Goal: Task Accomplishment & Management: Complete application form

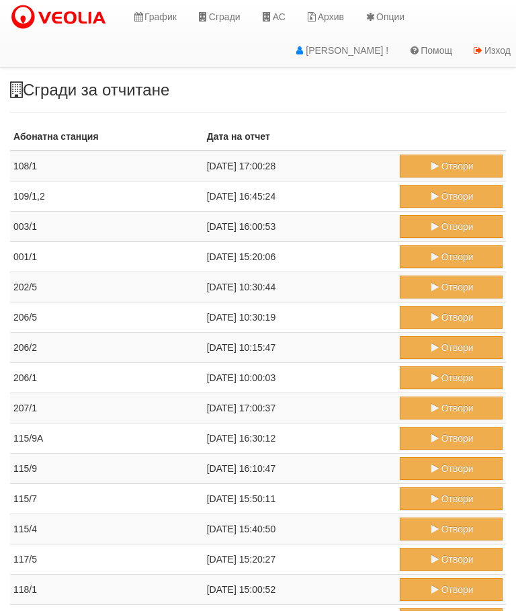
scroll to position [0, 5]
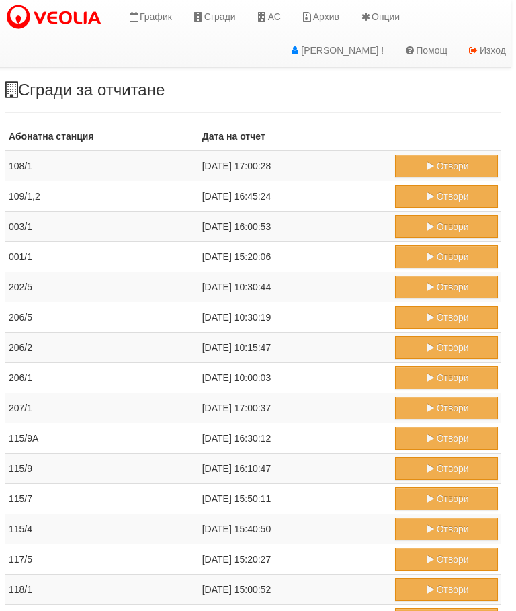
click at [265, 13] on icon at bounding box center [262, 16] width 12 height 9
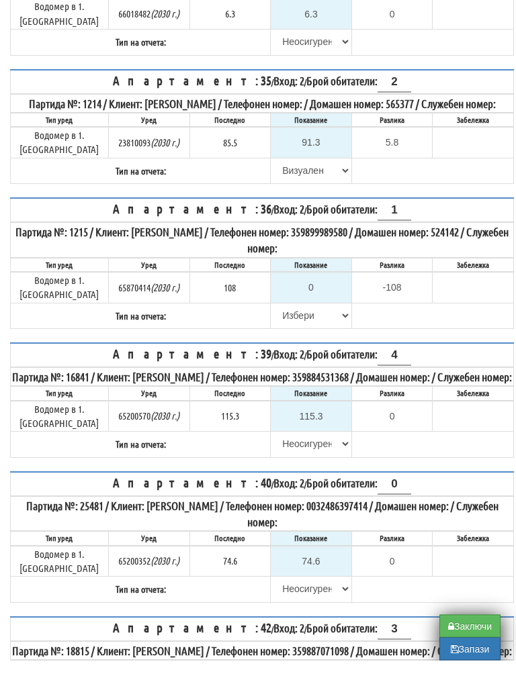
scroll to position [560, 0]
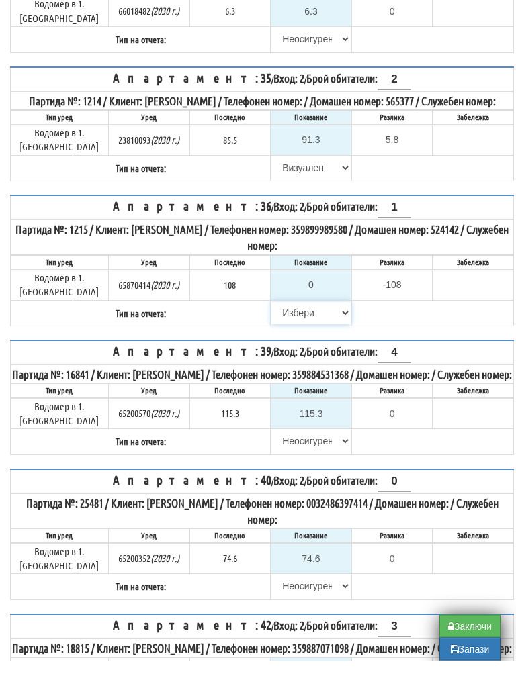
click at [275, 316] on select "Избери Визуален Телефон Бележка Неосигурен достъп Самоотчет Служебно Дистанцион…" at bounding box center [310, 327] width 79 height 23
select select "8cc75930-9bfd-e511-80be-8d5a1dced85a"
type input "108"
type input "0.000"
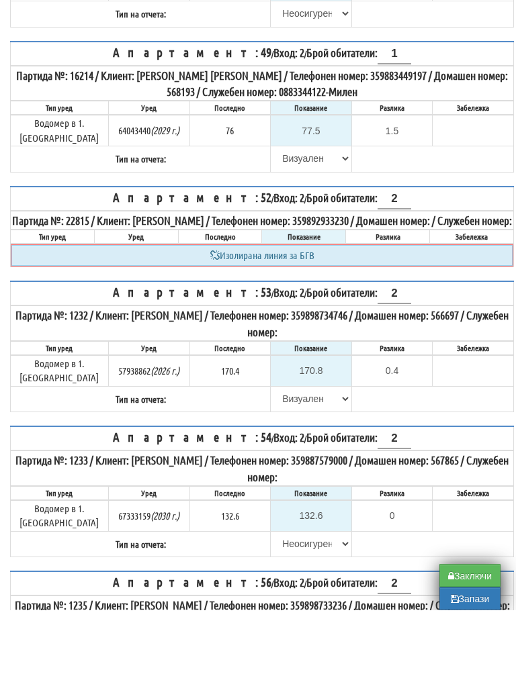
scroll to position [1760, 0]
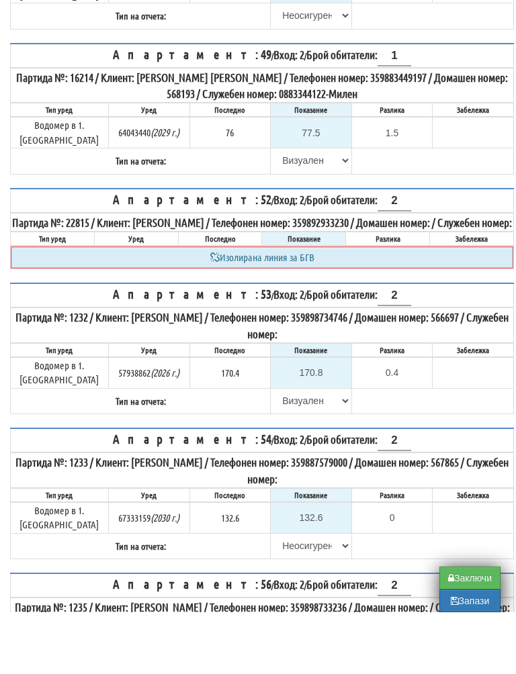
click at [458, 652] on button "Запази" at bounding box center [469, 663] width 61 height 23
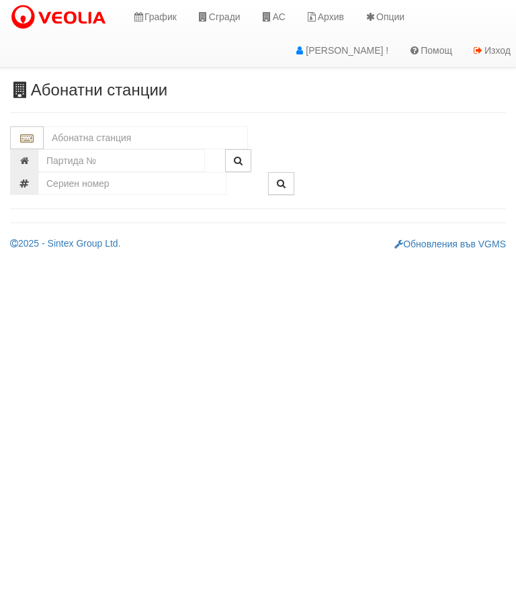
click at [117, 138] on input "text" at bounding box center [146, 137] width 204 height 23
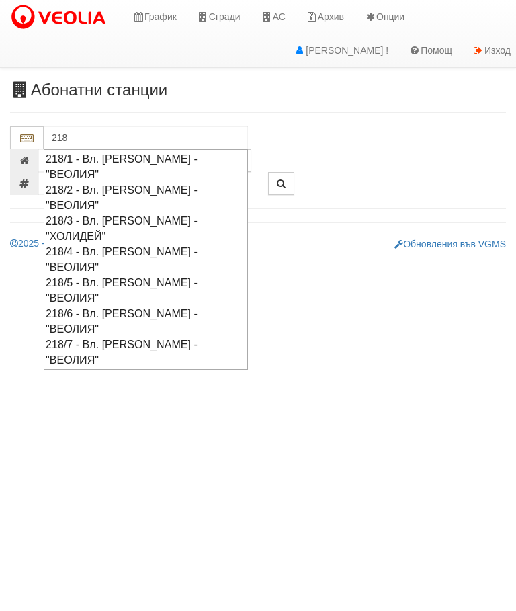
click at [208, 182] on div "218/2 - Вл. Варненчик - "ВЕОЛИЯ"" at bounding box center [146, 197] width 200 height 31
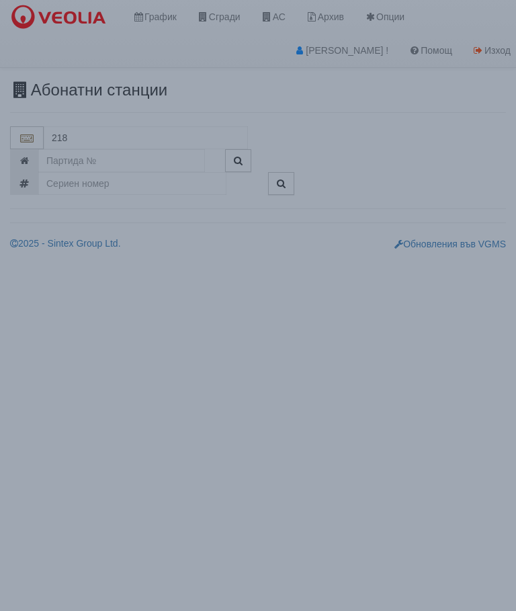
type input "218/2 - Вл. Варненчик - "ВЕОЛИЯ""
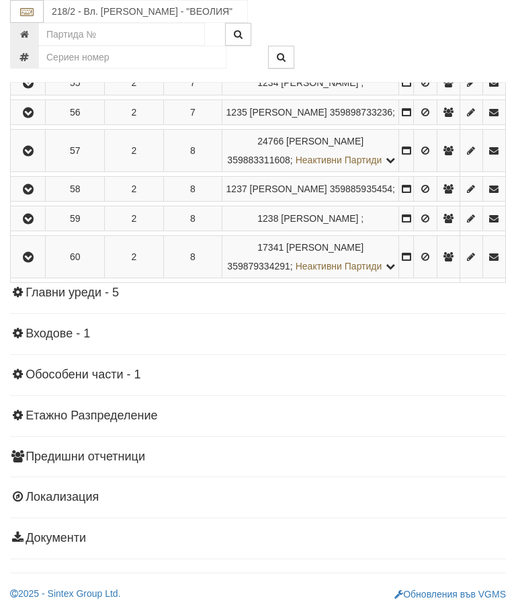
scroll to position [1657, 0]
click at [30, 118] on icon "button" at bounding box center [28, 112] width 16 height 9
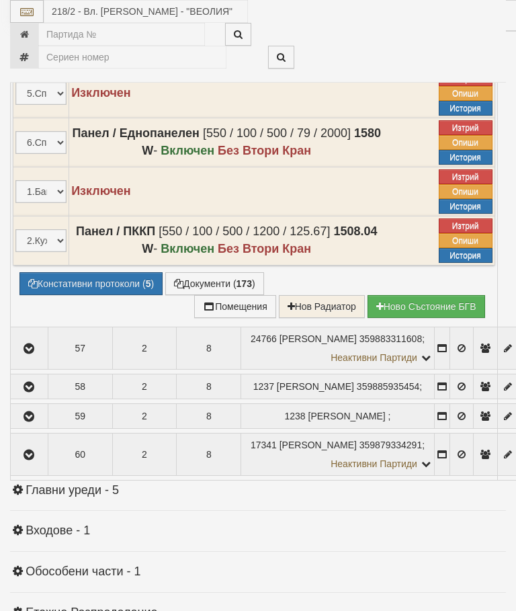
select select "10"
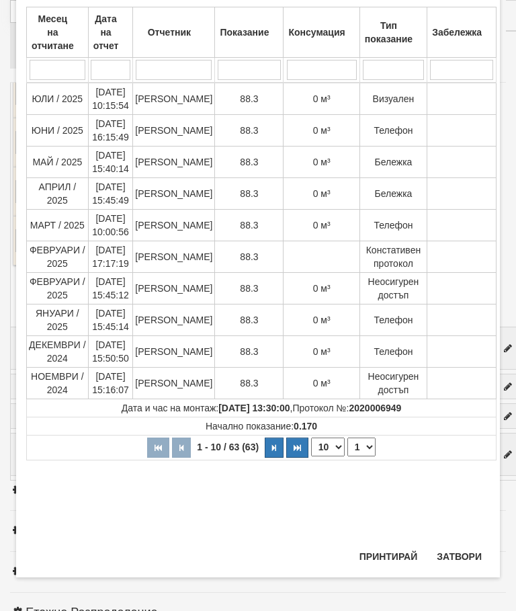
scroll to position [376, 0]
click at [362, 442] on select "1 2 3 4 5 6 7" at bounding box center [361, 446] width 28 height 19
select select "2"
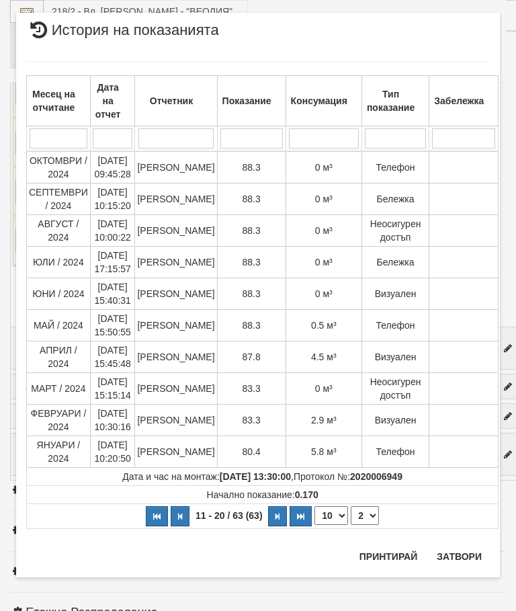
scroll to position [0, 0]
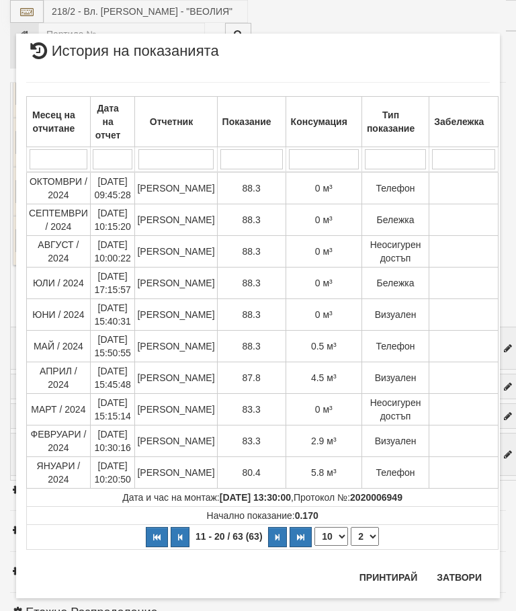
click at [468, 574] on button "Затвори" at bounding box center [459, 576] width 61 height 21
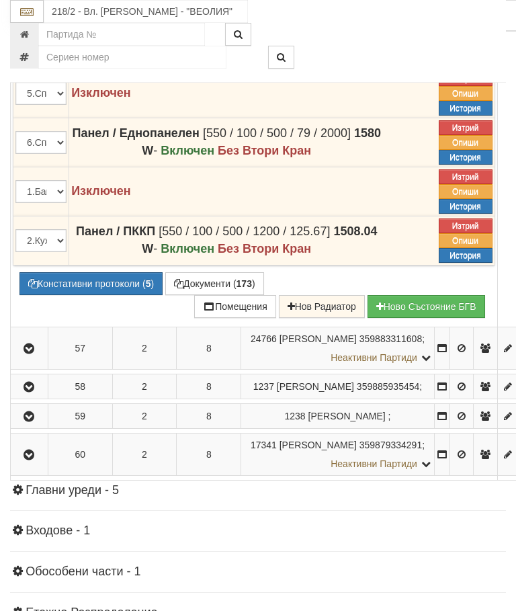
click at [95, 295] on button "Констативни протоколи ( 5 )" at bounding box center [90, 283] width 143 height 23
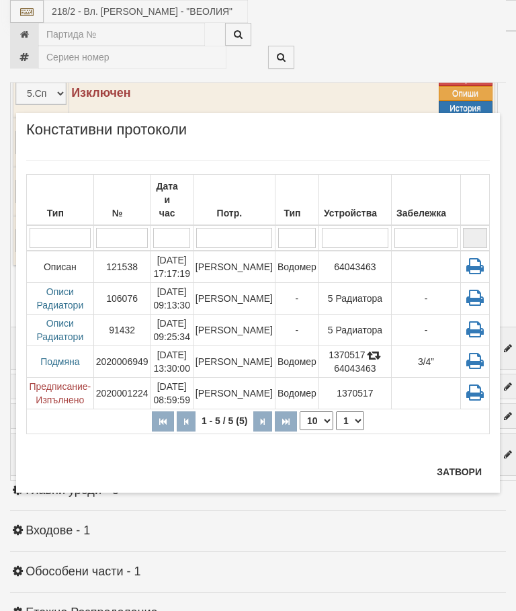
click at [253, 251] on td "Стефка Колева" at bounding box center [234, 267] width 82 height 32
click at [466, 470] on button "Затвори" at bounding box center [459, 471] width 61 height 21
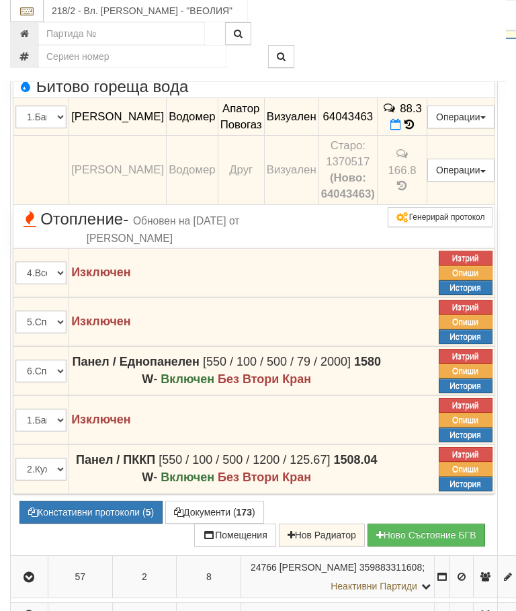
scroll to position [1429, 0]
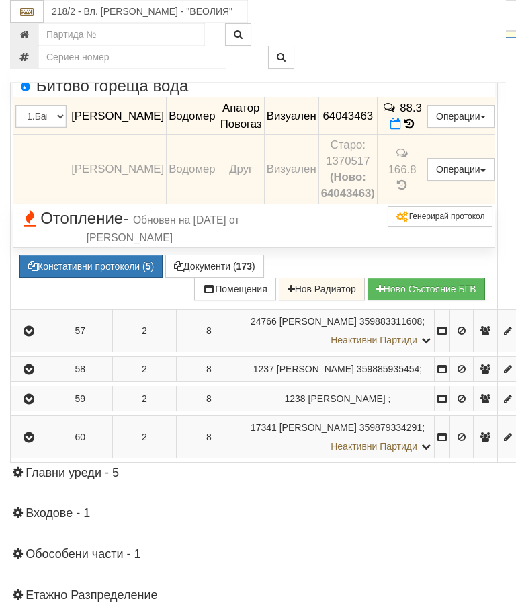
click at [34, 35] on button "button" at bounding box center [29, 25] width 33 height 20
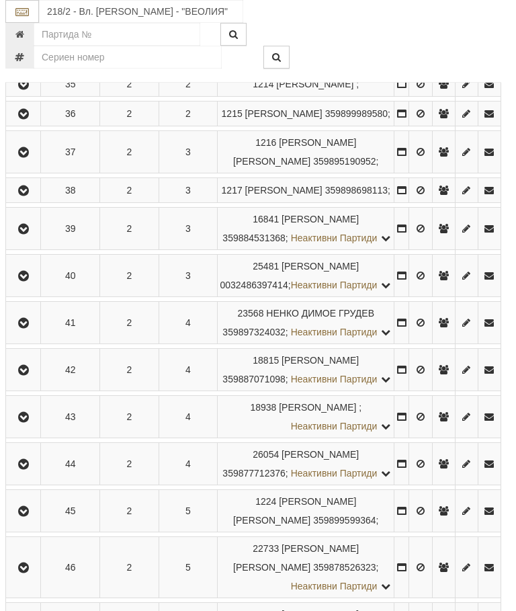
scroll to position [478, 5]
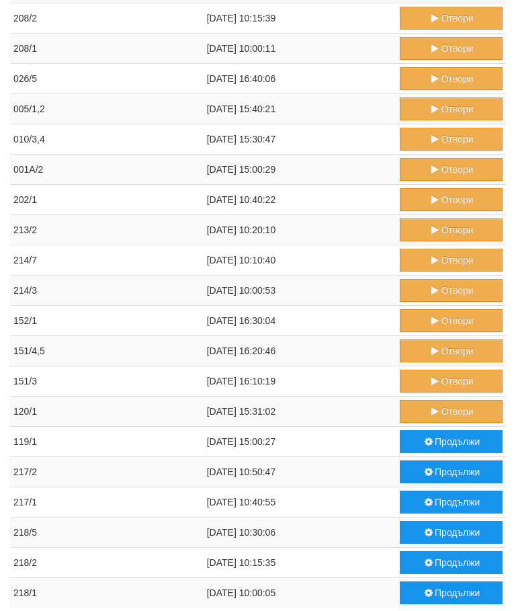
scroll to position [616, 0]
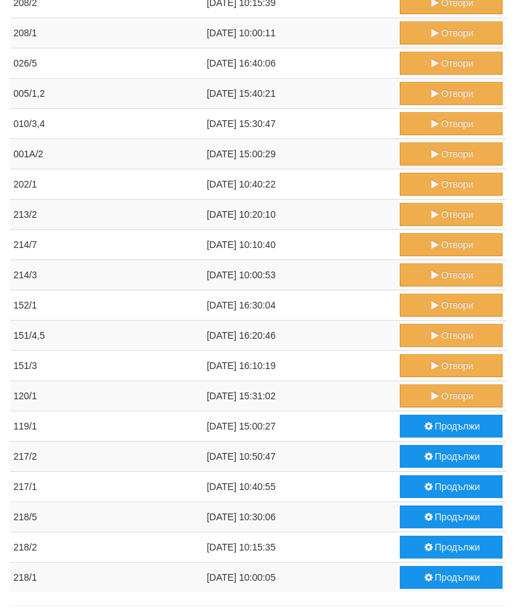
click at [446, 544] on button "Продължи" at bounding box center [451, 547] width 103 height 23
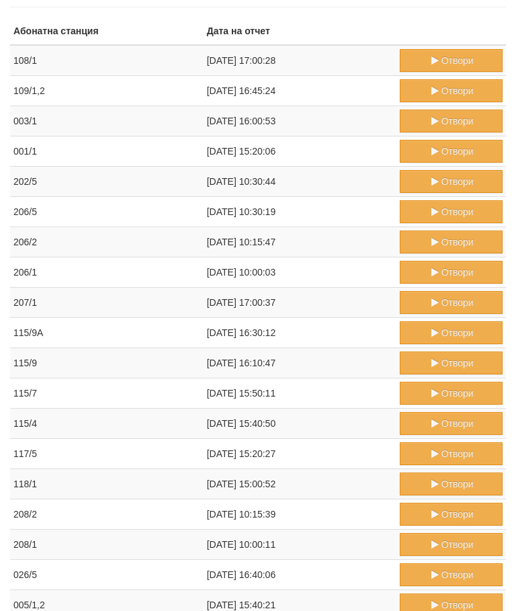
scroll to position [0, 0]
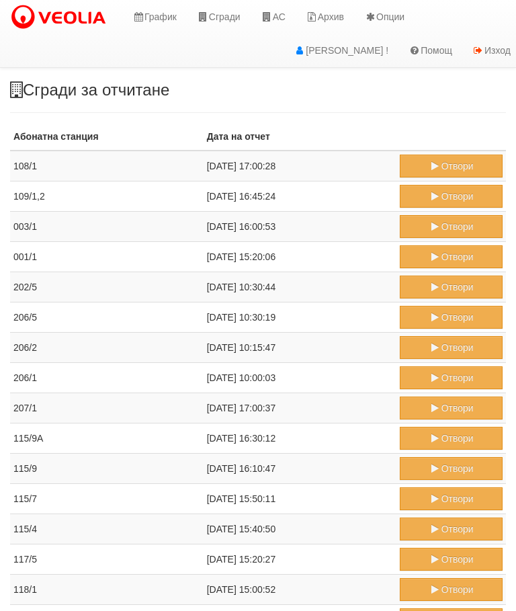
click at [284, 19] on link "АС" at bounding box center [273, 17] width 45 height 34
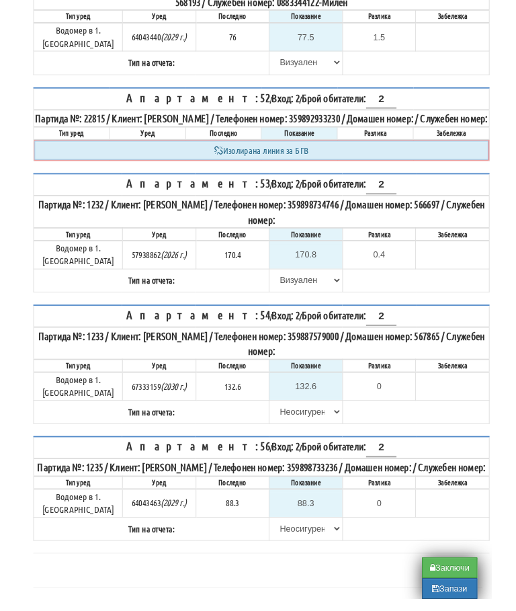
scroll to position [1942, 0]
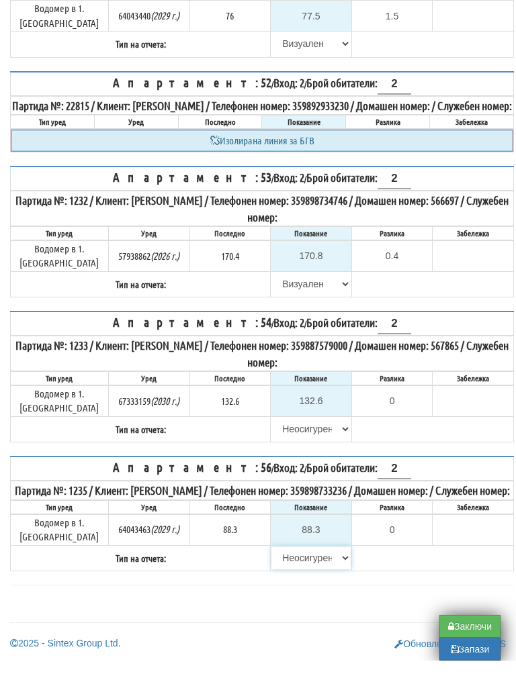
click at [299, 560] on select "[PERSON_NAME] Телефон Бележка Неосигурен достъп Самоотчет Служебно Дистанционен" at bounding box center [310, 571] width 79 height 23
select select "8ac75930-9bfd-e511-80be-8d5a1dced85a"
click at [324, 532] on input "88.3" at bounding box center [310, 543] width 79 height 23
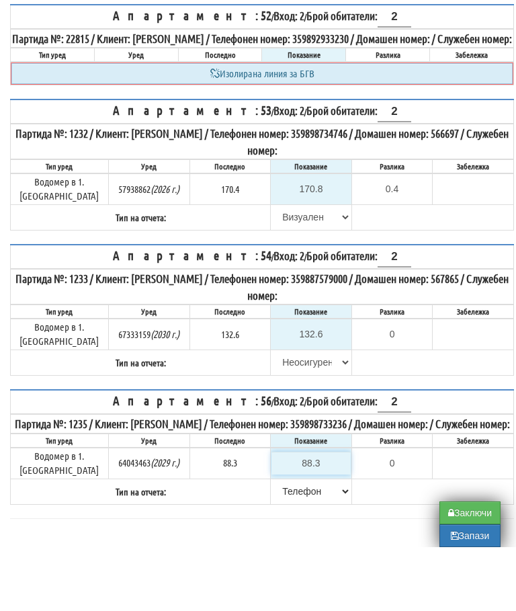
scroll to position [2006, 8]
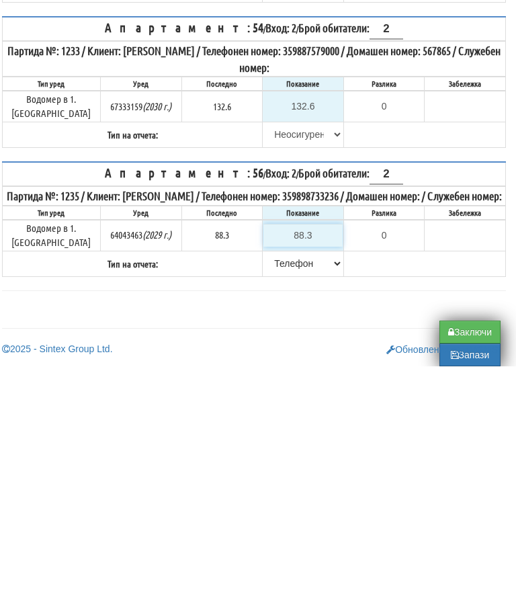
type input "8"
type input "-80.300"
type input "88"
type input "-0.300"
type input "88.3"
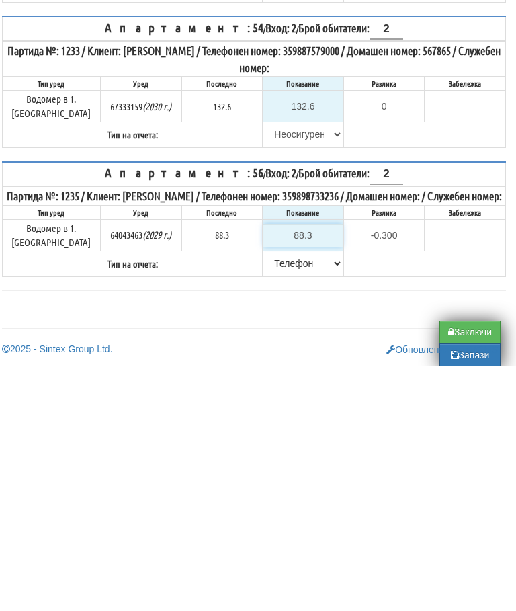
type input "0.0"
click at [423, 261] on table "Апартамент: 54 / Вход: 2 / Брой обитатели: 2 Партида №: 1233 / Клиент: ГРИША КО…" at bounding box center [254, 327] width 504 height 132
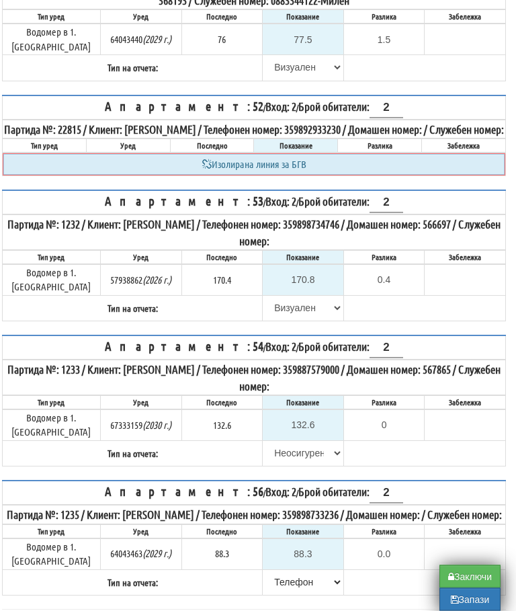
scroll to position [1910, 8]
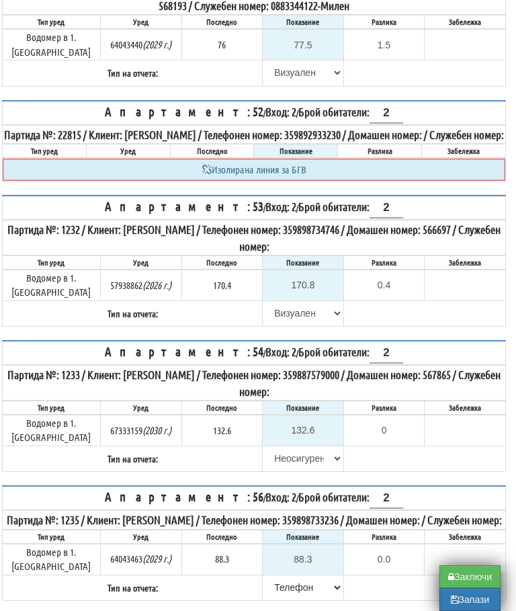
click at [465, 604] on button "Запази" at bounding box center [469, 599] width 61 height 23
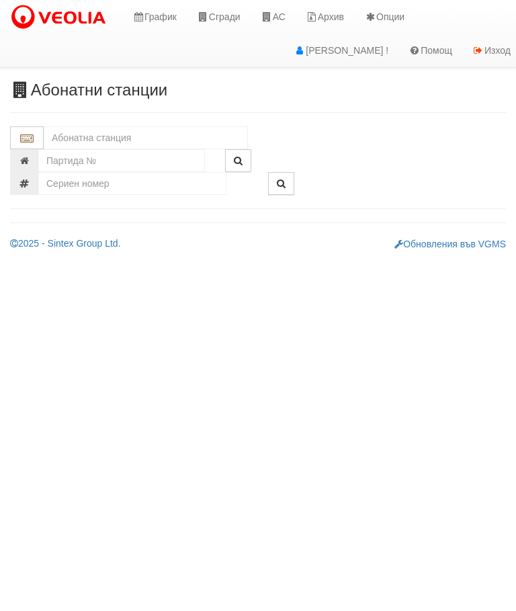
click at [130, 131] on input "text" at bounding box center [146, 137] width 204 height 23
type input "151"
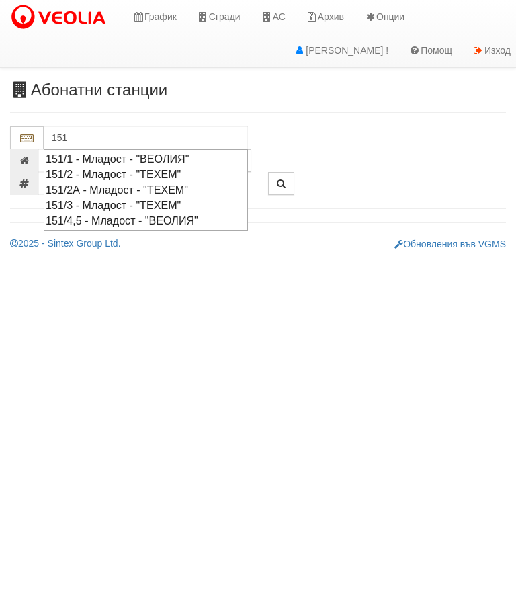
click at [205, 214] on div "151/4,5 - Младост - "ВЕОЛИЯ"" at bounding box center [146, 220] width 200 height 15
type input "151/4,5 - Младост - "ВЕОЛИЯ""
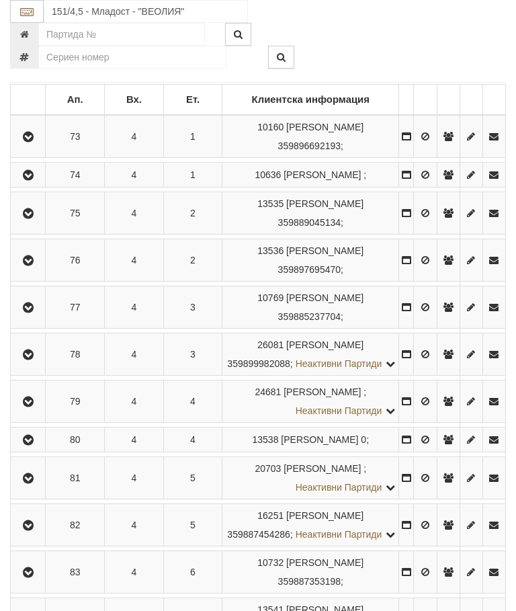
scroll to position [266, 0]
click at [31, 133] on icon "button" at bounding box center [28, 137] width 16 height 9
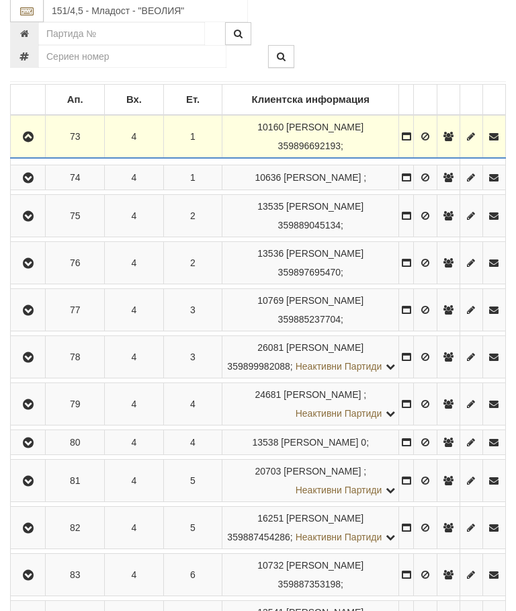
scroll to position [267, 0]
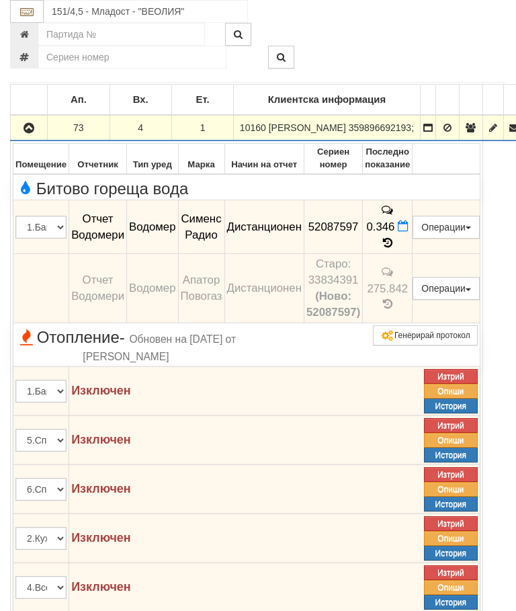
click at [30, 124] on icon "button" at bounding box center [29, 128] width 16 height 9
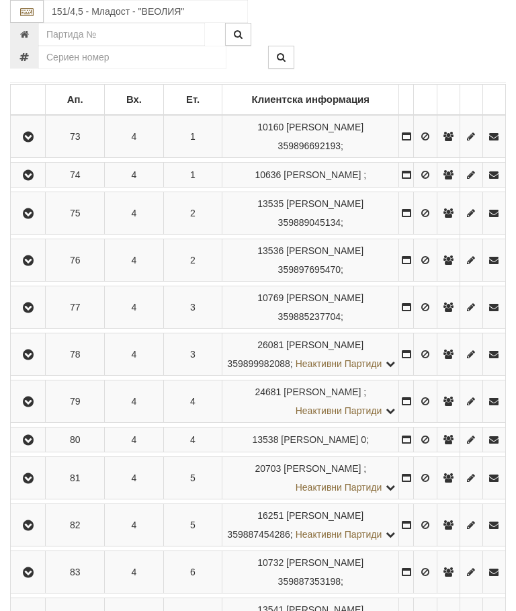
click at [36, 180] on icon "button" at bounding box center [28, 175] width 16 height 9
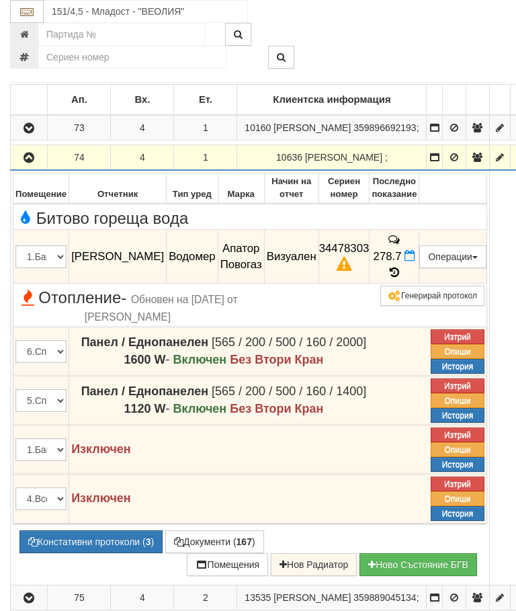
click at [32, 163] on icon "button" at bounding box center [29, 157] width 16 height 9
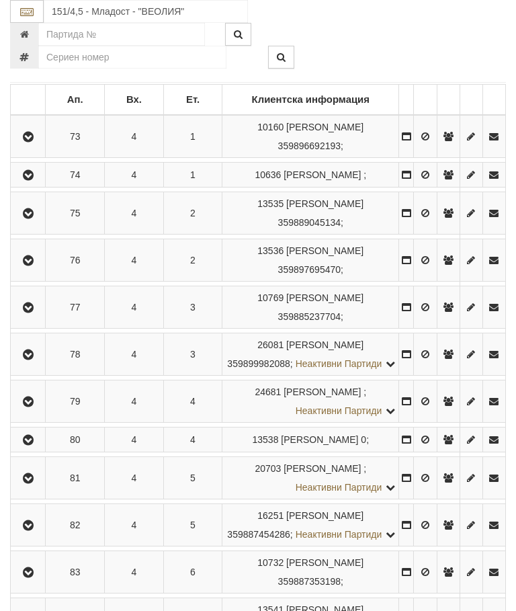
click at [32, 218] on icon "button" at bounding box center [28, 213] width 16 height 9
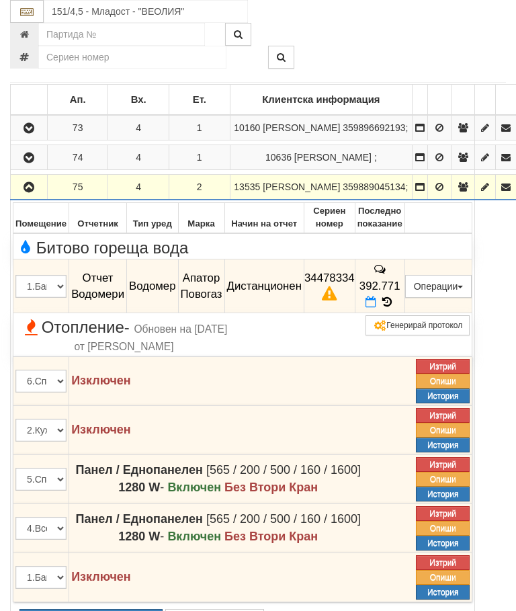
click at [95, 610] on button "Констативни протоколи ( 3 )" at bounding box center [90, 620] width 143 height 23
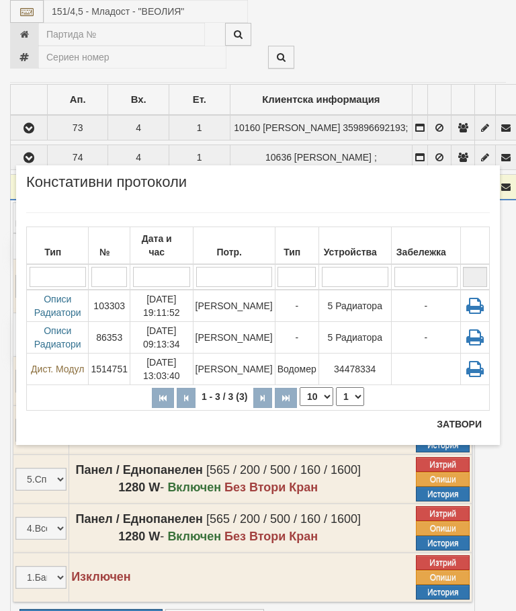
click at [286, 292] on td "-" at bounding box center [297, 306] width 44 height 32
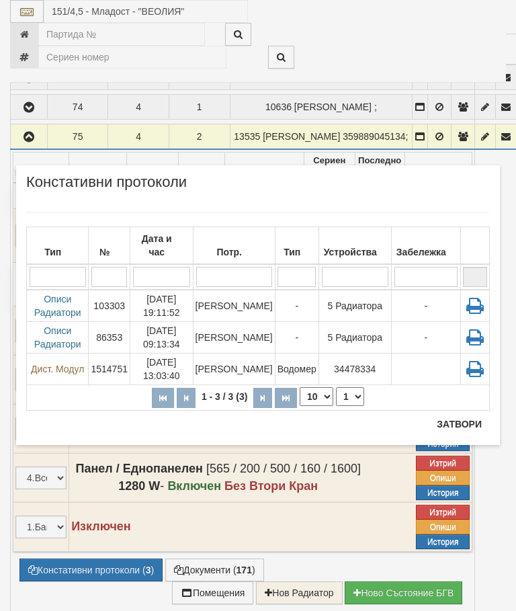
click at [449, 421] on button "Затвори" at bounding box center [459, 423] width 61 height 21
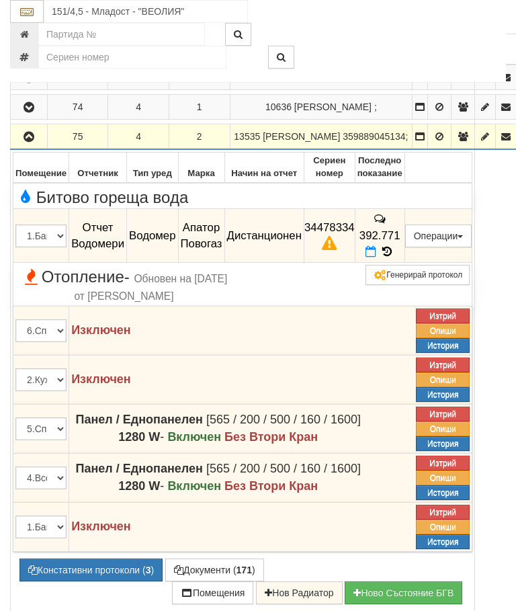
click at [42, 146] on button "button" at bounding box center [29, 136] width 32 height 20
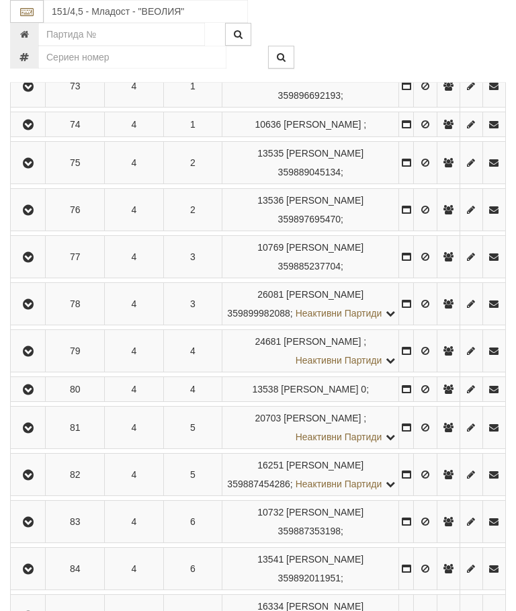
click at [30, 215] on icon "button" at bounding box center [28, 210] width 16 height 9
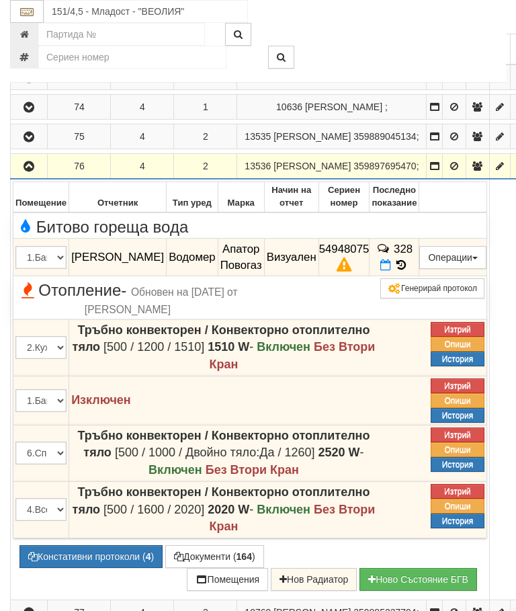
click at [25, 171] on icon "button" at bounding box center [29, 166] width 16 height 9
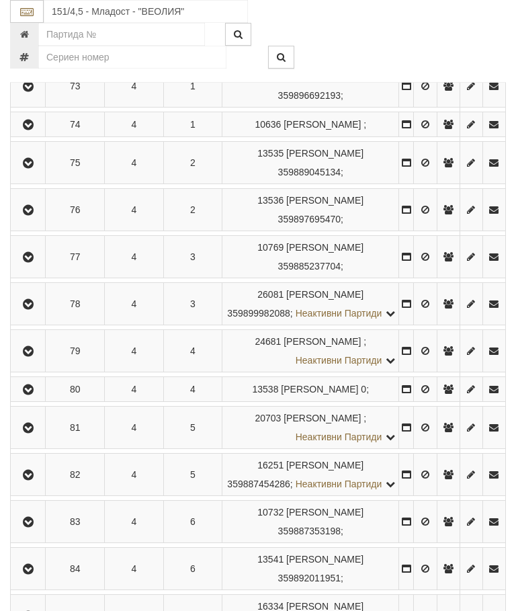
click at [29, 262] on icon "button" at bounding box center [28, 257] width 16 height 9
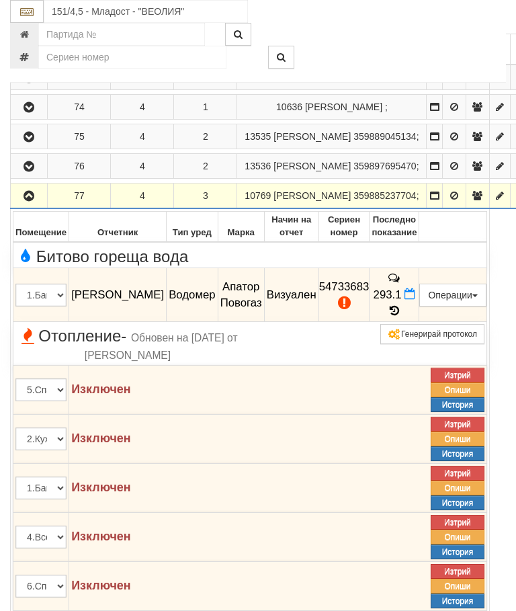
click at [34, 201] on icon "button" at bounding box center [29, 195] width 16 height 9
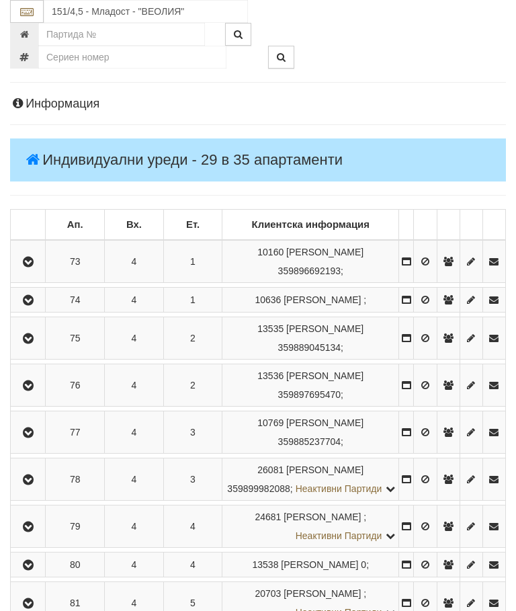
scroll to position [141, 0]
click at [34, 258] on icon "button" at bounding box center [28, 262] width 16 height 9
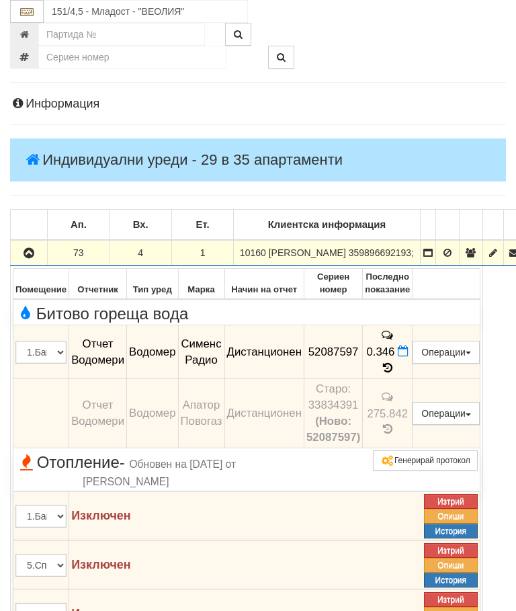
click at [20, 246] on button "button" at bounding box center [29, 252] width 32 height 20
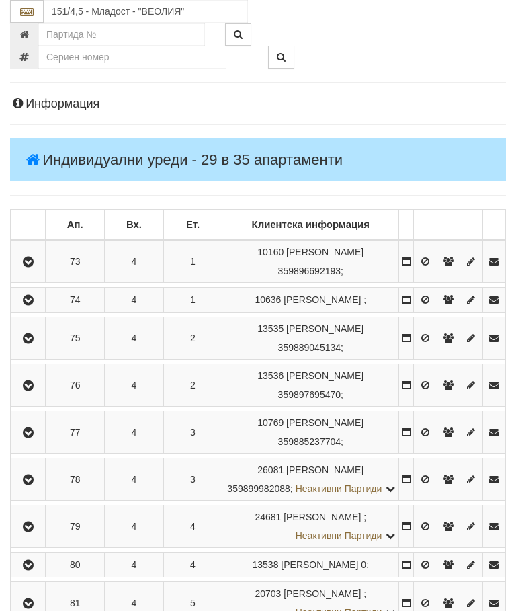
click at [35, 390] on icon "button" at bounding box center [28, 385] width 16 height 9
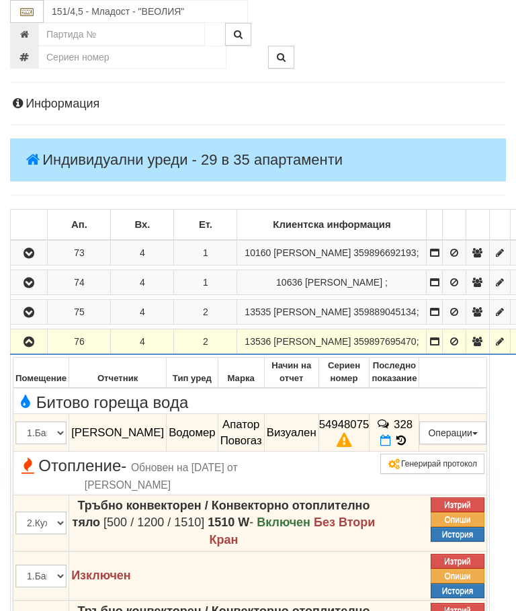
click at [25, 355] on td at bounding box center [29, 342] width 37 height 26
click at [26, 347] on icon "button" at bounding box center [29, 341] width 16 height 9
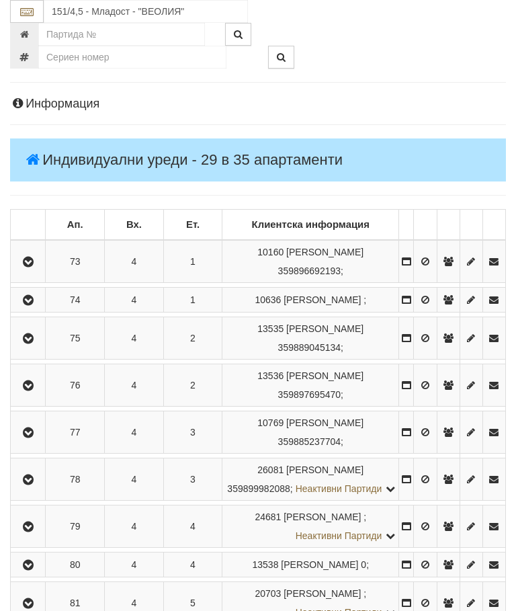
click at [36, 484] on icon "button" at bounding box center [28, 479] width 16 height 9
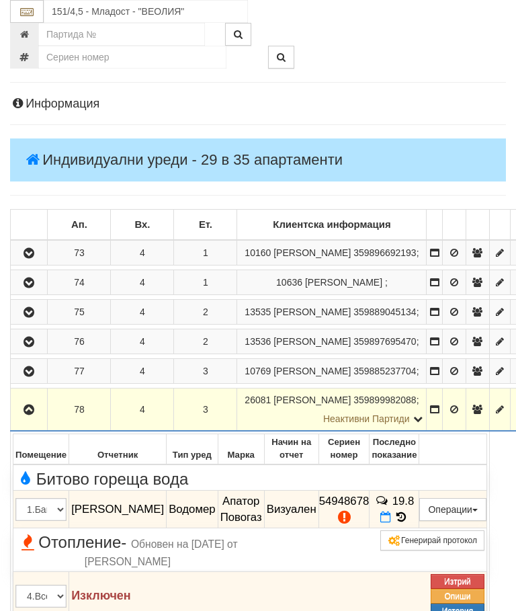
click at [29, 414] on icon "button" at bounding box center [29, 409] width 16 height 9
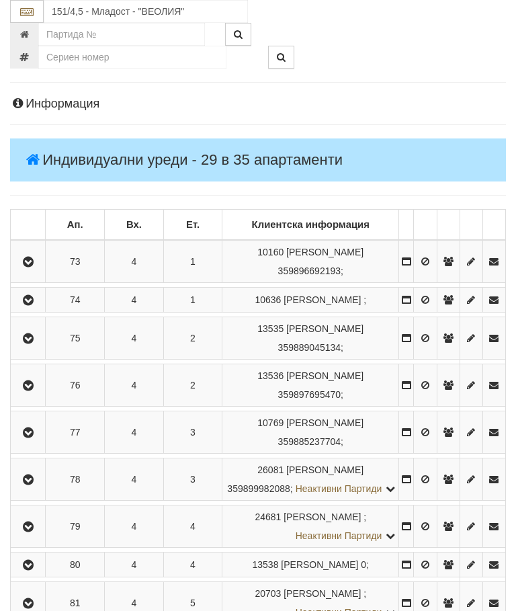
click at [29, 536] on button "button" at bounding box center [28, 526] width 30 height 20
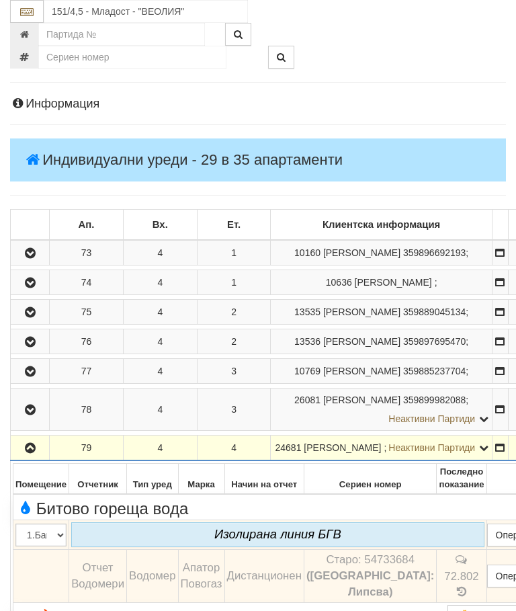
click at [28, 453] on icon "button" at bounding box center [30, 447] width 16 height 9
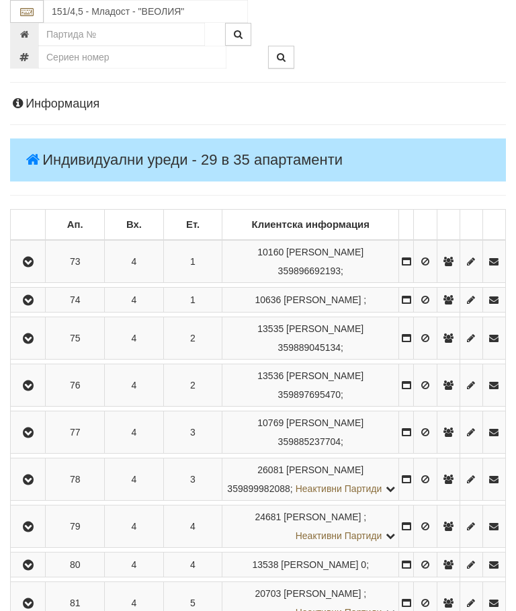
click at [28, 570] on icon "button" at bounding box center [28, 564] width 16 height 9
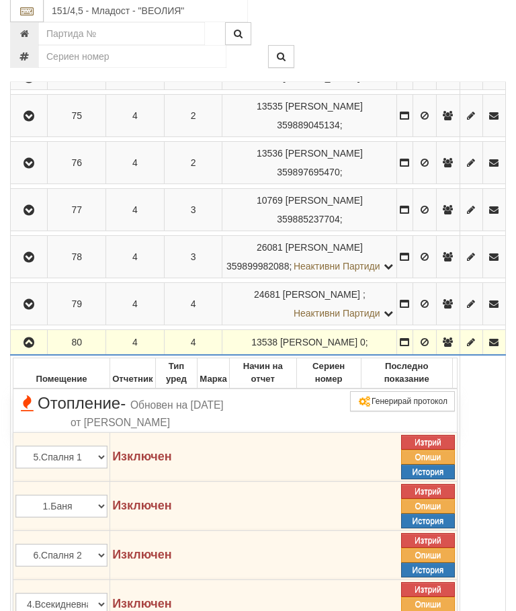
scroll to position [414, 0]
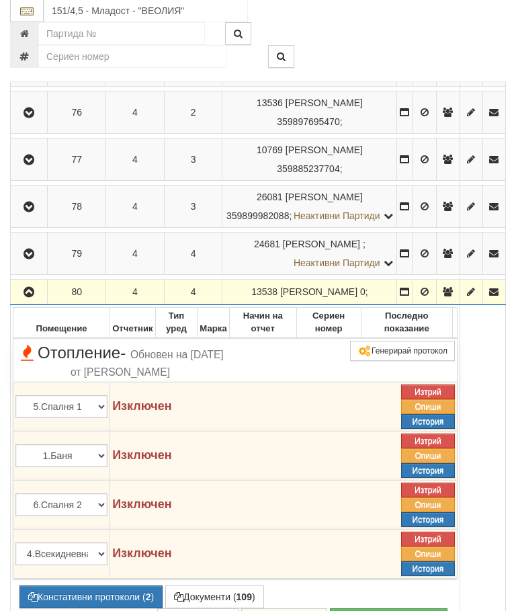
click at [32, 302] on button "button" at bounding box center [29, 292] width 32 height 20
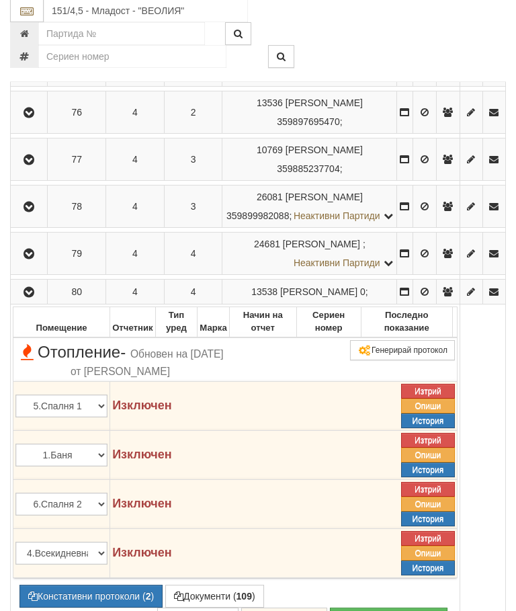
scroll to position [414, 0]
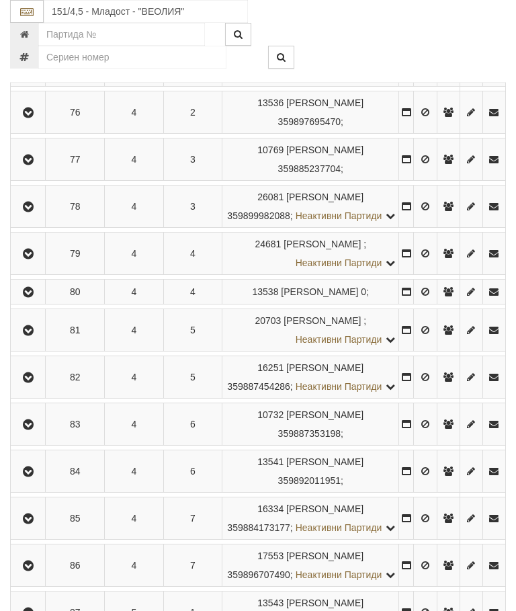
click at [24, 382] on icon "button" at bounding box center [28, 377] width 16 height 9
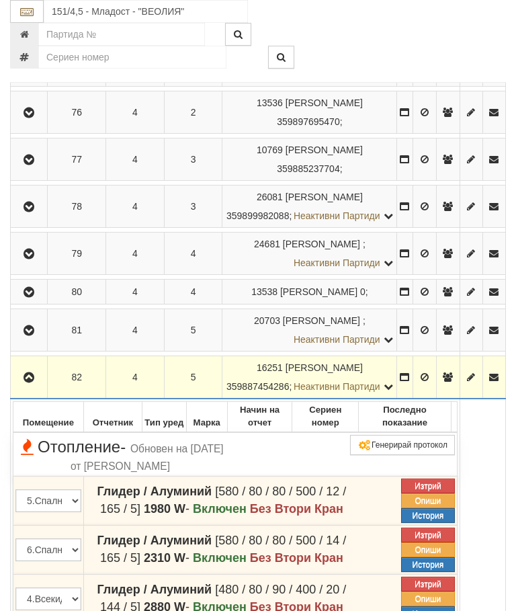
click at [39, 387] on button "button" at bounding box center [29, 377] width 32 height 20
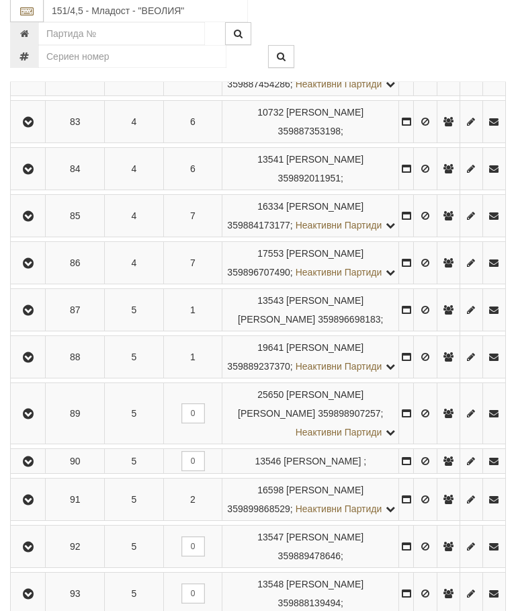
scroll to position [717, 0]
click at [34, 268] on icon "button" at bounding box center [28, 263] width 16 height 9
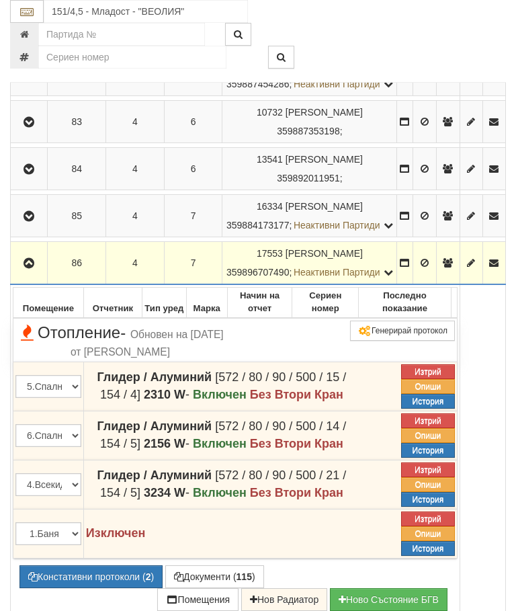
click at [34, 268] on icon "button" at bounding box center [29, 263] width 16 height 9
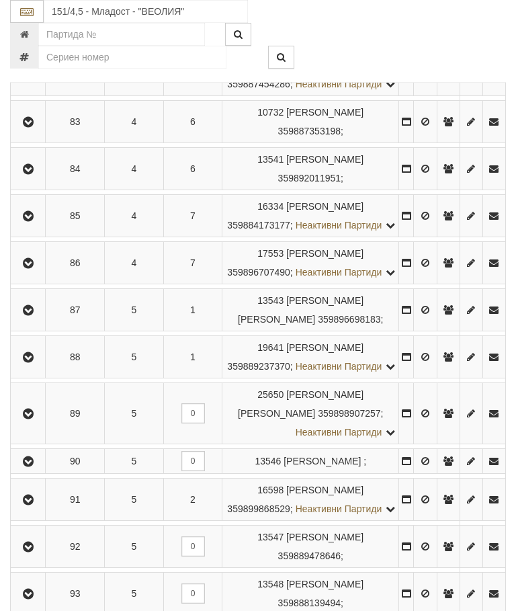
click at [22, 226] on button "button" at bounding box center [28, 216] width 30 height 20
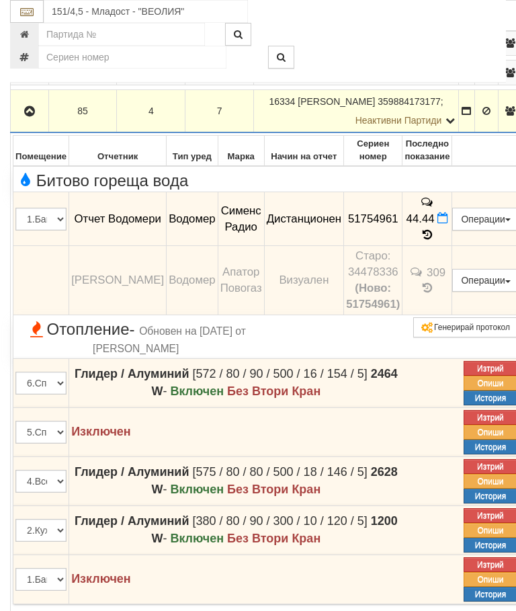
click at [21, 121] on button "button" at bounding box center [30, 111] width 34 height 20
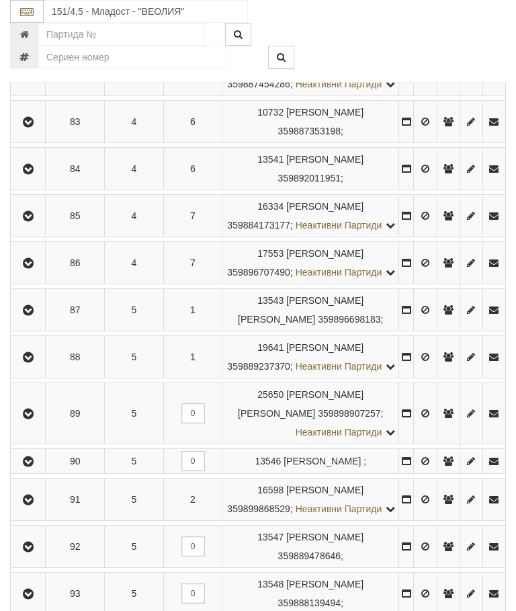
click at [24, 174] on icon "button" at bounding box center [28, 169] width 16 height 9
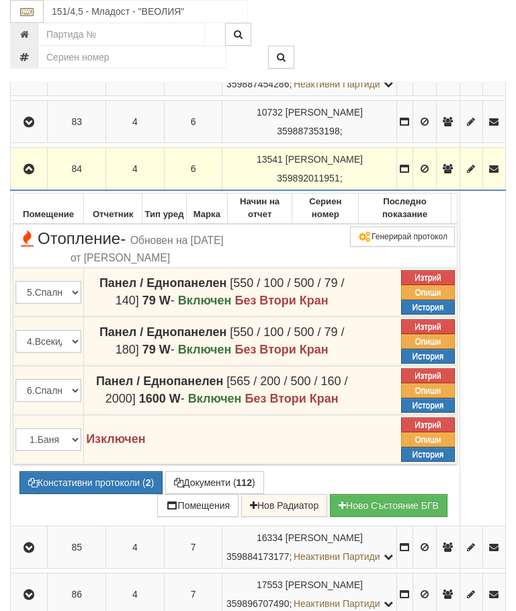
click at [27, 174] on icon "button" at bounding box center [29, 169] width 16 height 9
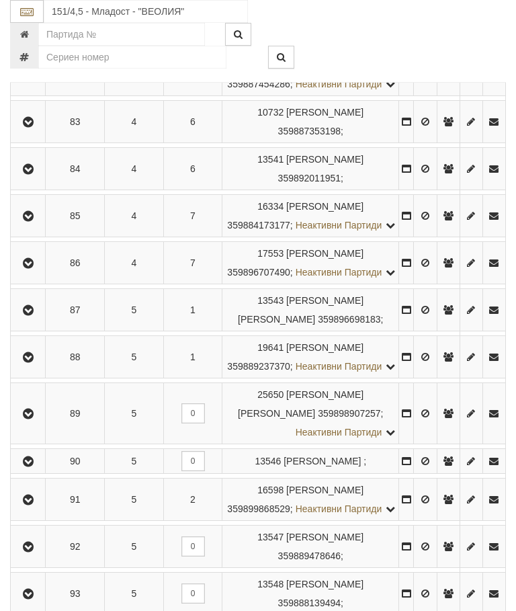
click at [32, 132] on button "button" at bounding box center [28, 122] width 30 height 20
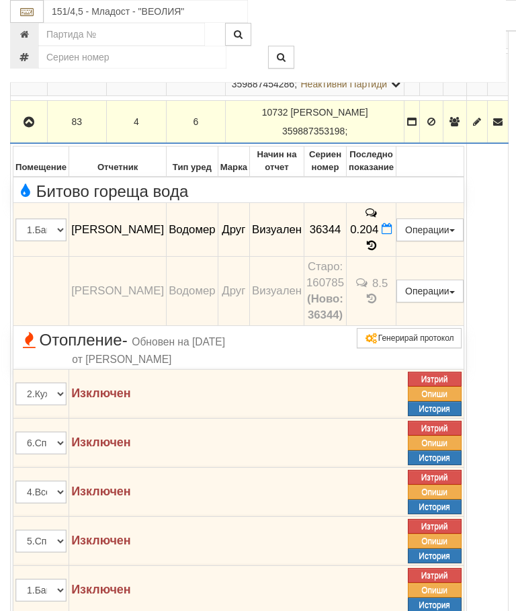
click at [35, 118] on icon "button" at bounding box center [29, 122] width 16 height 9
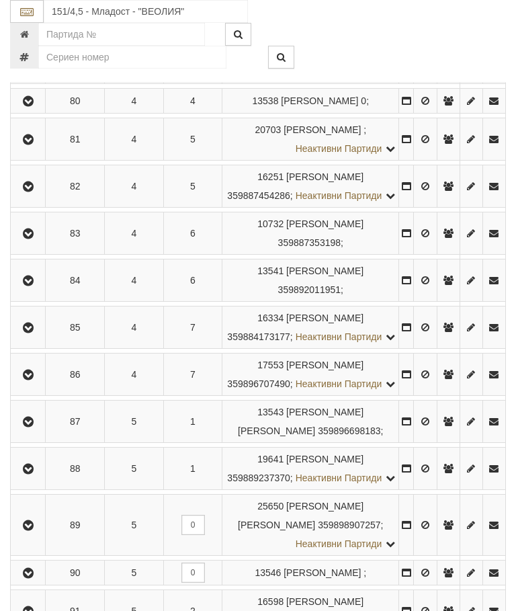
scroll to position [599, 0]
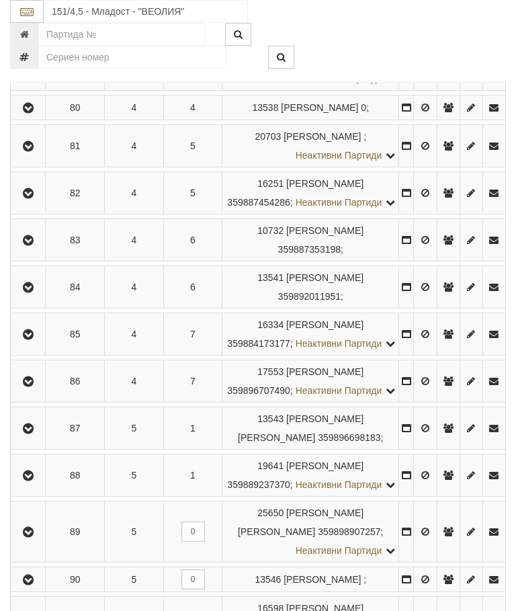
click at [36, 198] on icon "button" at bounding box center [28, 193] width 16 height 9
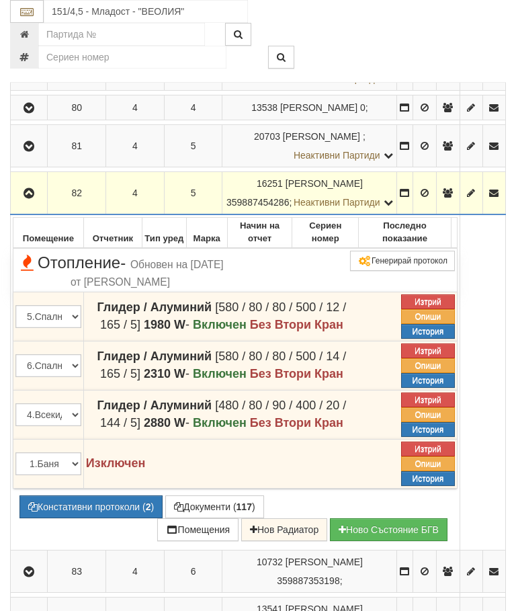
click at [34, 198] on icon "button" at bounding box center [29, 193] width 16 height 9
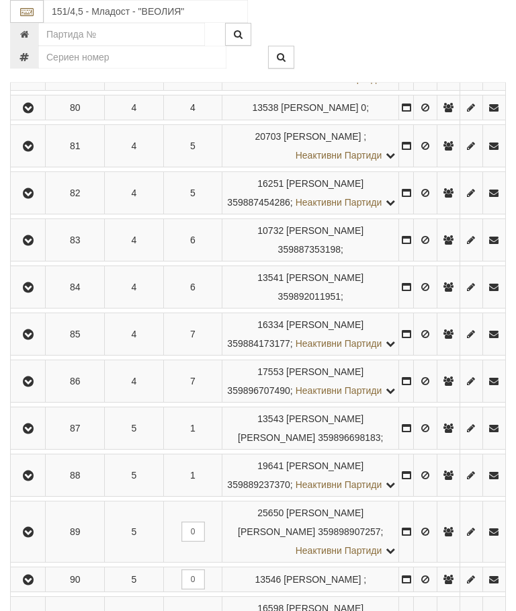
click at [32, 151] on icon "button" at bounding box center [28, 146] width 16 height 9
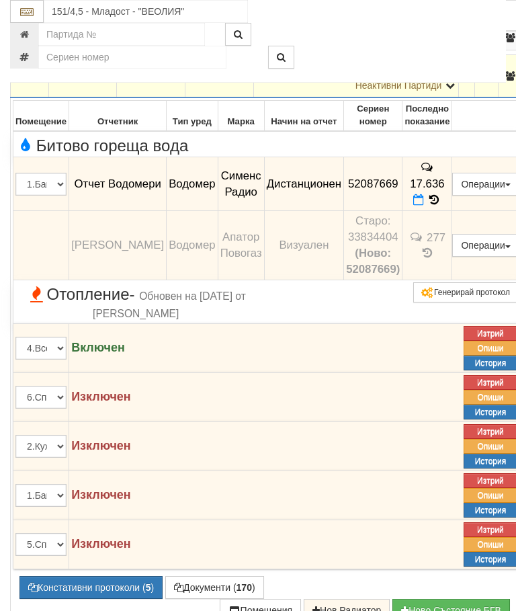
click at [35, 81] on icon "button" at bounding box center [29, 76] width 16 height 9
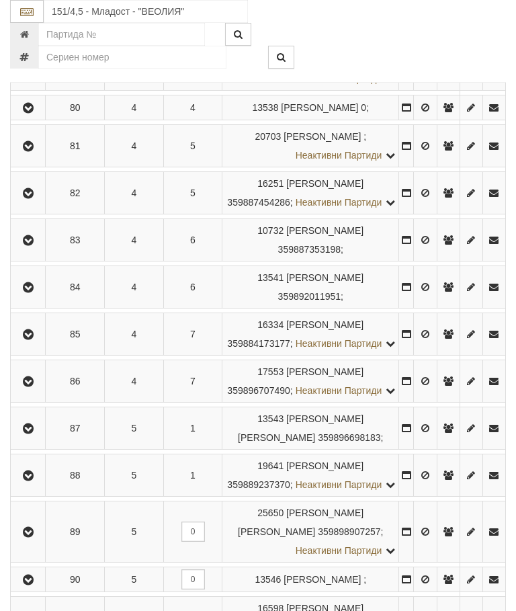
click at [39, 118] on button "button" at bounding box center [28, 107] width 30 height 20
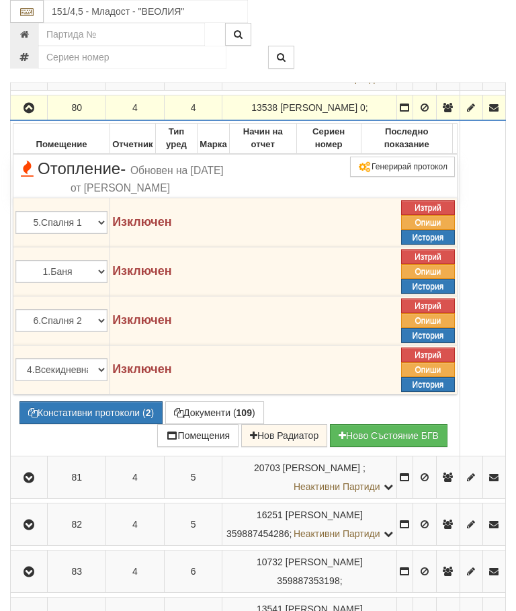
click at [34, 113] on icon "button" at bounding box center [29, 107] width 16 height 9
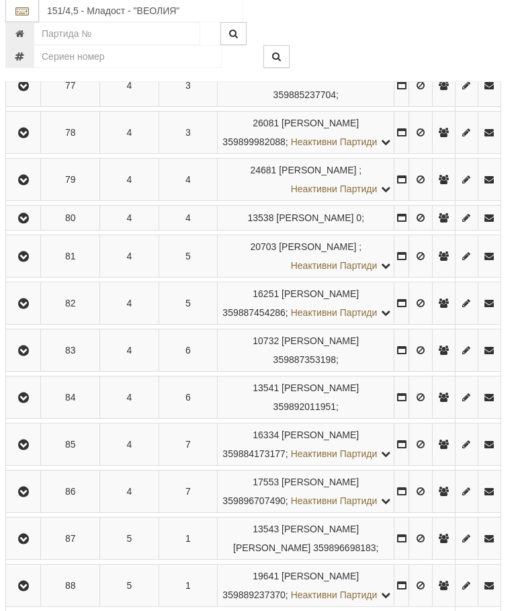
scroll to position [488, 5]
click at [24, 185] on icon "button" at bounding box center [23, 179] width 16 height 9
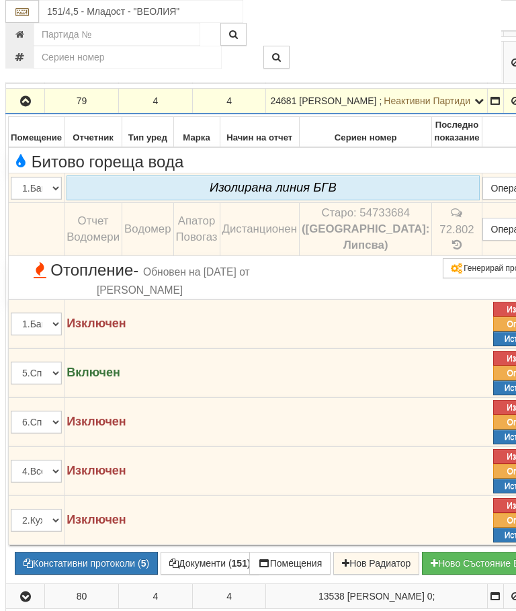
click at [19, 106] on icon "button" at bounding box center [25, 101] width 16 height 9
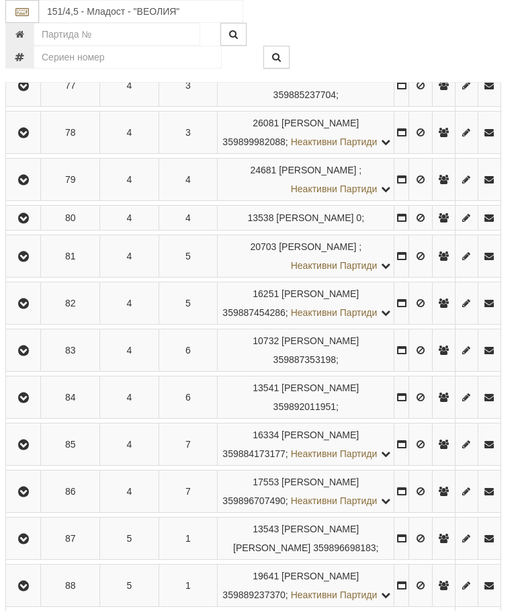
click at [28, 142] on button "button" at bounding box center [23, 132] width 30 height 20
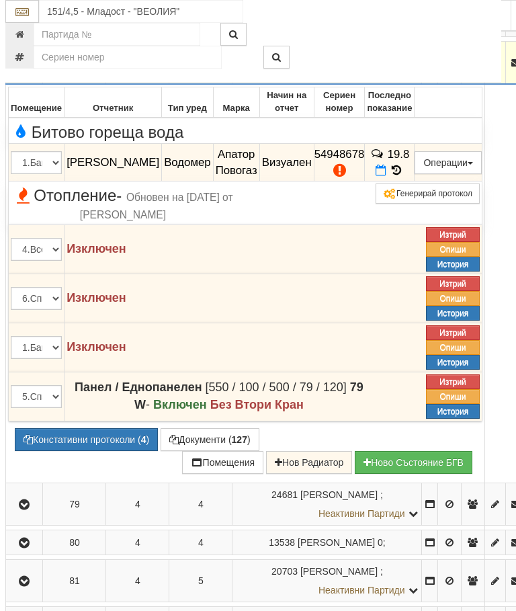
click at [22, 68] on icon "button" at bounding box center [24, 62] width 16 height 9
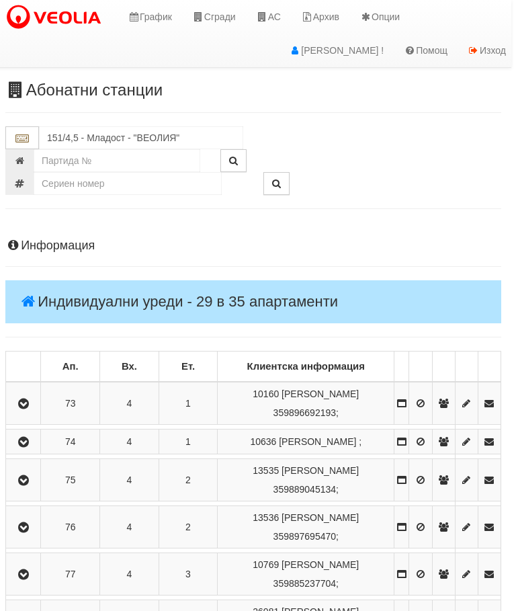
scroll to position [0, 0]
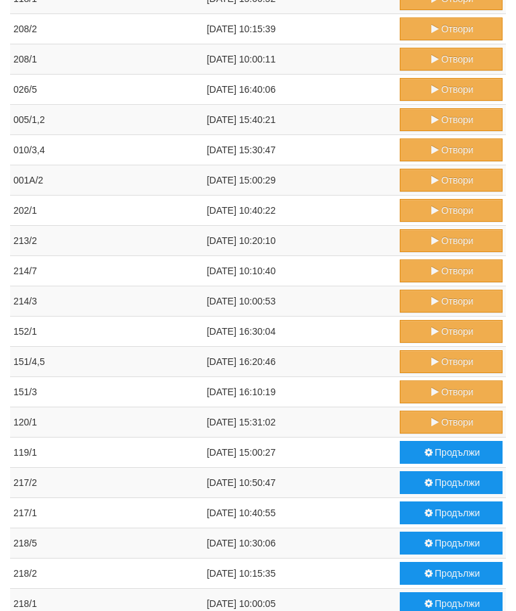
scroll to position [599, 0]
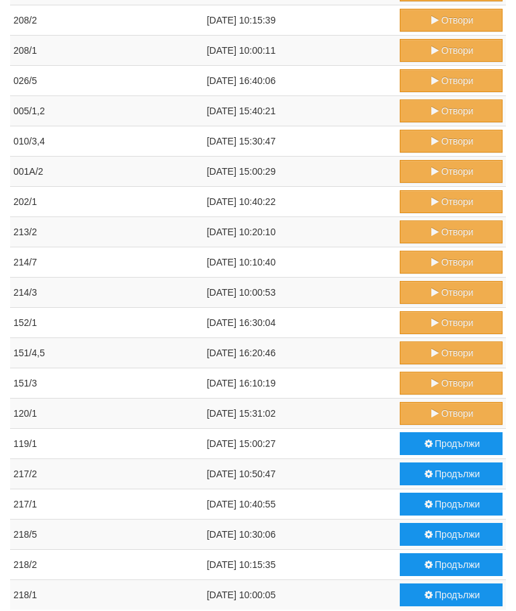
click at [441, 443] on button "Продължи" at bounding box center [451, 443] width 103 height 23
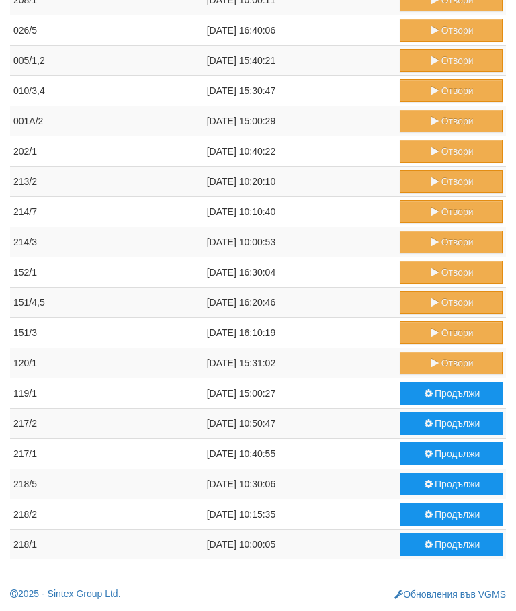
click at [447, 363] on button "Отвори" at bounding box center [451, 362] width 103 height 23
click at [442, 332] on button "Отвори" at bounding box center [451, 332] width 103 height 23
click at [425, 306] on button "Отвори" at bounding box center [451, 302] width 103 height 23
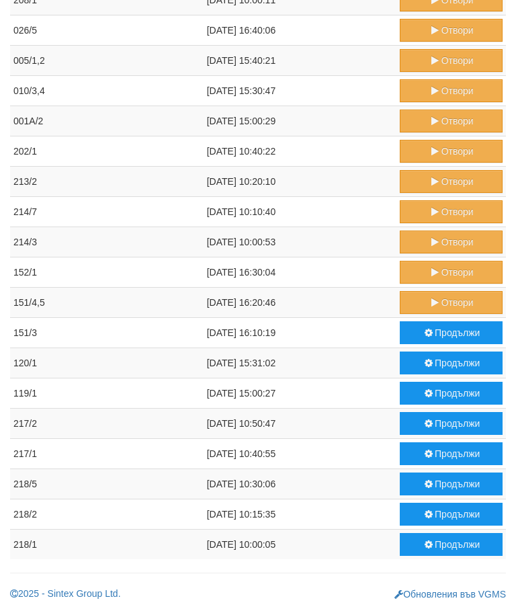
click at [429, 274] on icon "submit" at bounding box center [435, 271] width 12 height 9
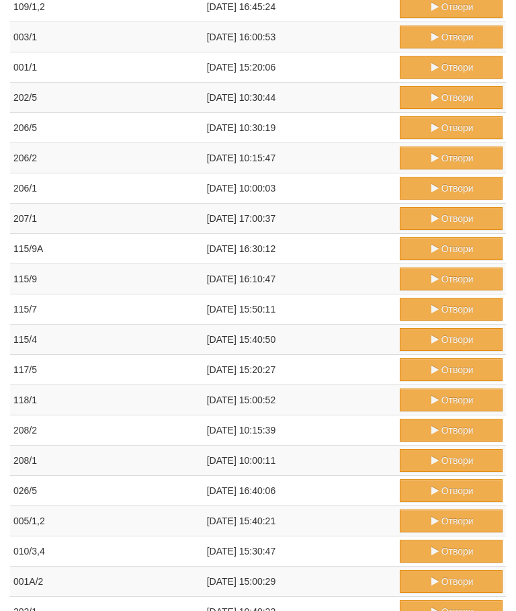
scroll to position [0, 0]
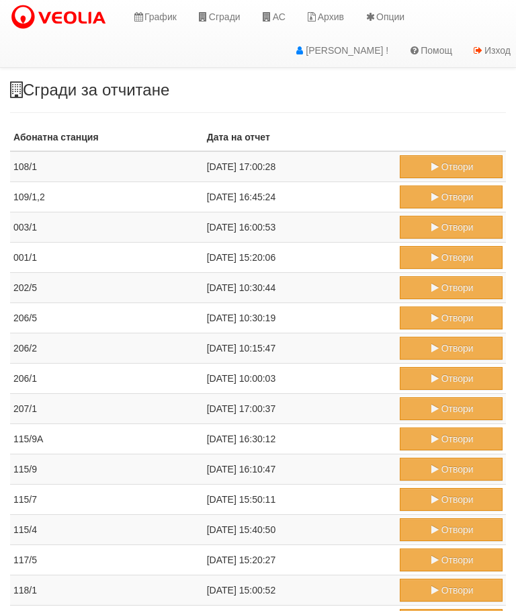
click at [280, 13] on link "АС" at bounding box center [273, 17] width 45 height 34
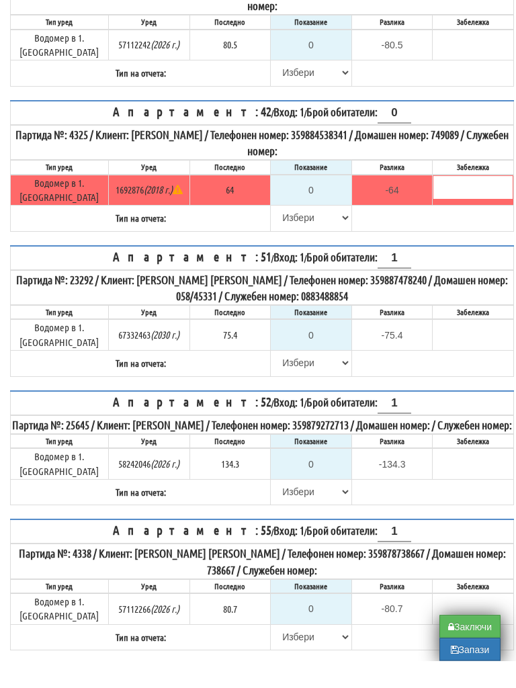
scroll to position [2394, 0]
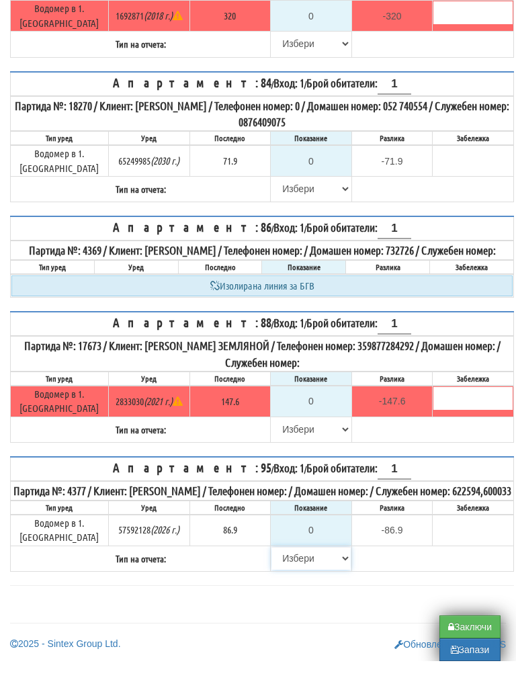
click at [280, 574] on select "[PERSON_NAME] Телефон Бележка Неосигурен достъп Самоотчет Служебно Дистанционен" at bounding box center [310, 585] width 79 height 23
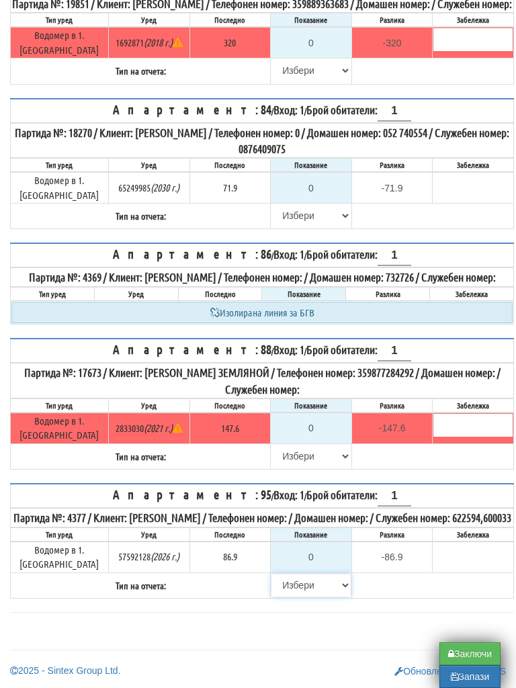
scroll to position [2387, 0]
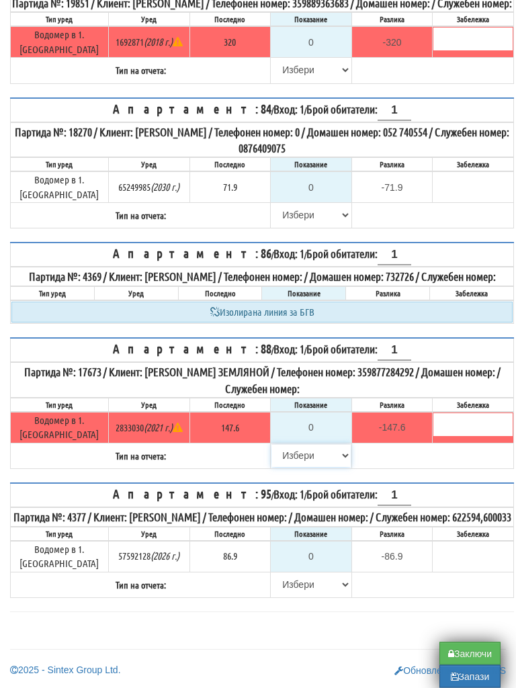
click at [279, 454] on select "[PERSON_NAME] Телефон Бележка Неосигурен достъп Самоотчет Служебно Дистанционен" at bounding box center [310, 456] width 79 height 23
select select "8cc75930-9bfd-e511-80be-8d5a1dced85a"
type input "147.6"
type input "0.0"
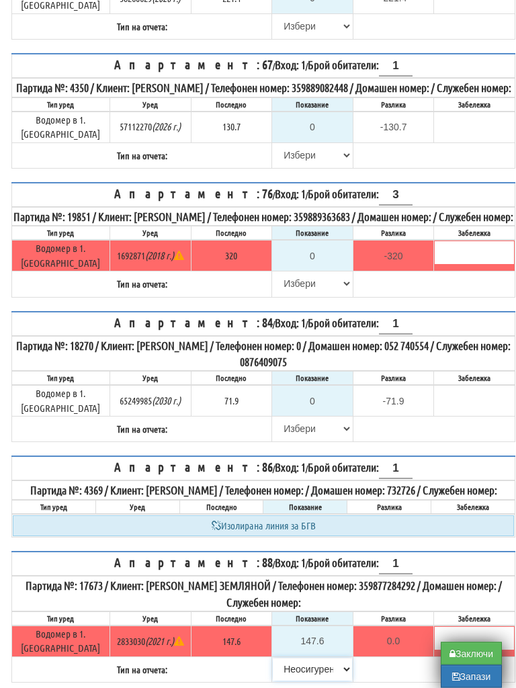
scroll to position [2160, 0]
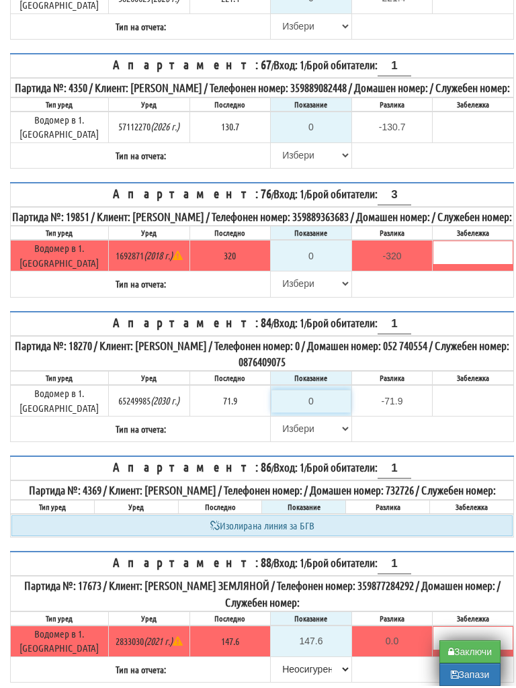
click at [314, 407] on input "0" at bounding box center [310, 403] width 79 height 23
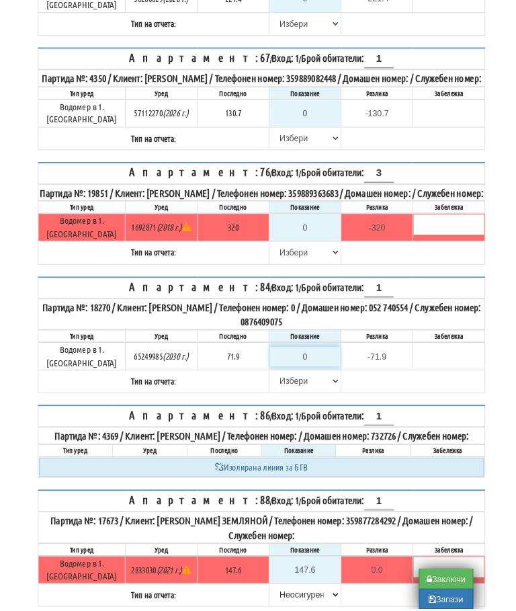
scroll to position [2160, 8]
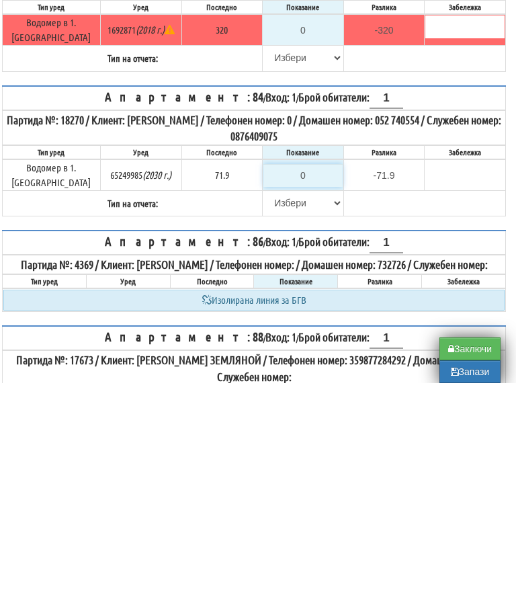
type input "7"
type input "-64.900"
type input "72"
type input "0.100"
type input "72.8"
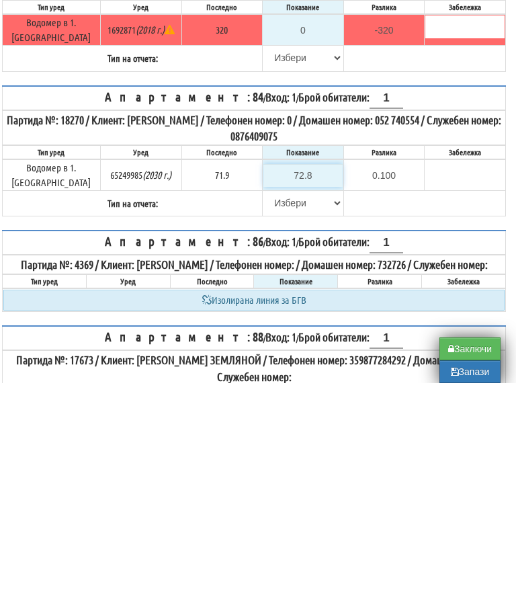
type input "0.9"
type input "72.8"
click at [274, 419] on select "[PERSON_NAME] Телефон Бележка Неосигурен достъп Самоотчет Служебно Дистанционен" at bounding box center [302, 430] width 79 height 23
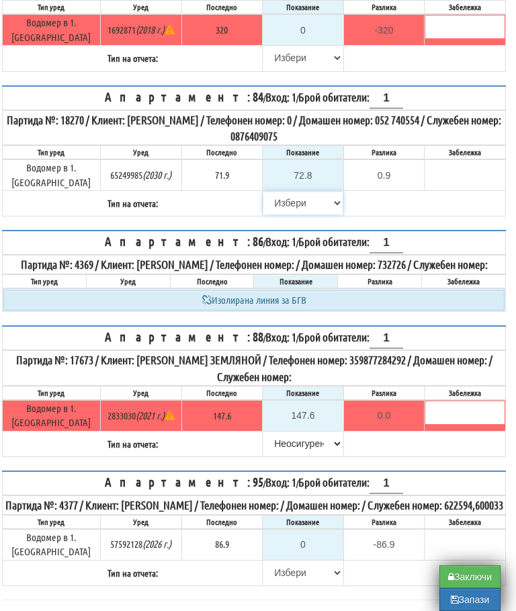
select select "8ac75930-9bfd-e511-80be-8d5a1dced85a"
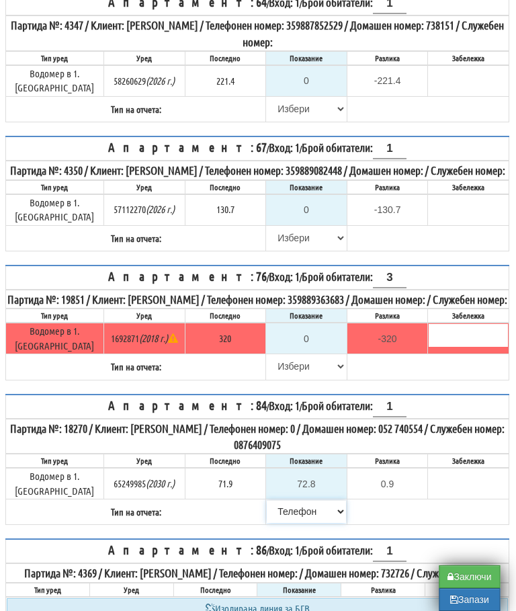
scroll to position [2080, 5]
click at [272, 378] on select "[PERSON_NAME] Телефон Бележка Неосигурен достъп Самоотчет Служебно Дистанционен" at bounding box center [306, 366] width 79 height 23
select select "8cc75930-9bfd-e511-80be-8d5a1dced85a"
type input "320"
type input "0.000"
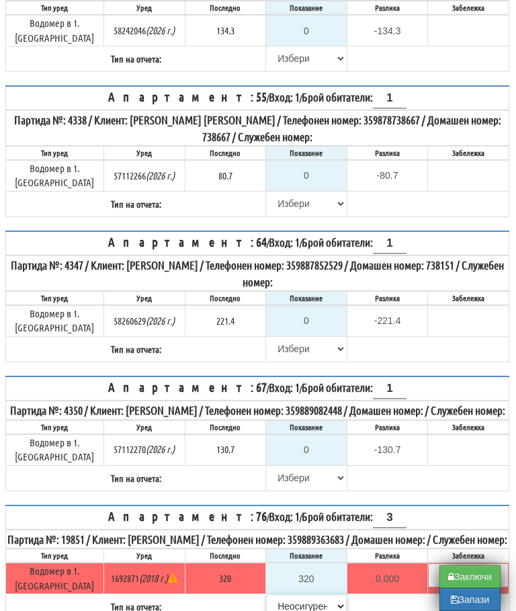
scroll to position [1830, 5]
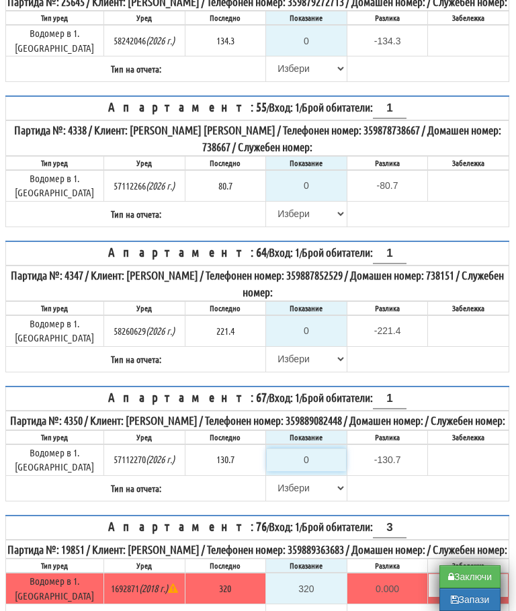
click at [313, 463] on input "0" at bounding box center [306, 459] width 79 height 23
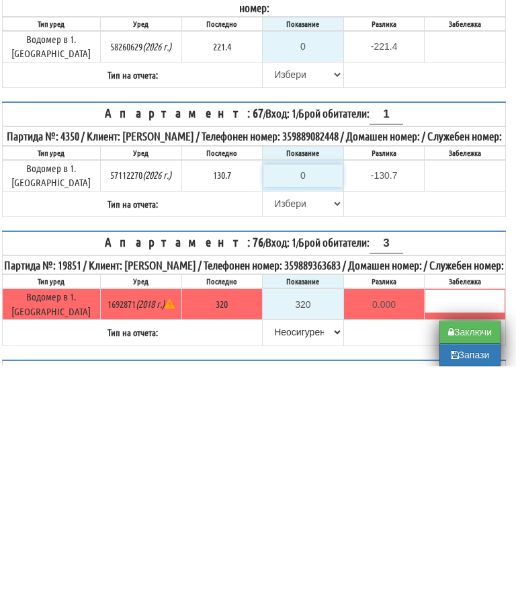
type input "1"
type input "-129.700"
type input "13"
type input "-117.700"
type input "131"
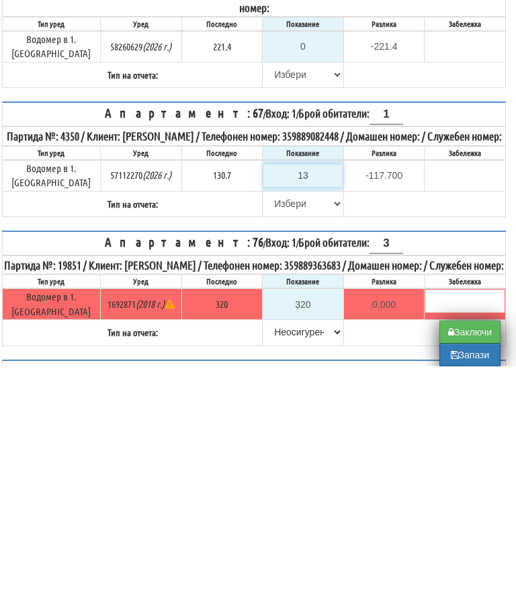
type input "0.300"
type input "131.7"
type input "1.0"
type input "131.7"
click at [273, 437] on select "[PERSON_NAME] Телефон Бележка Неосигурен достъп Самоотчет Служебно Дистанционен" at bounding box center [302, 448] width 79 height 23
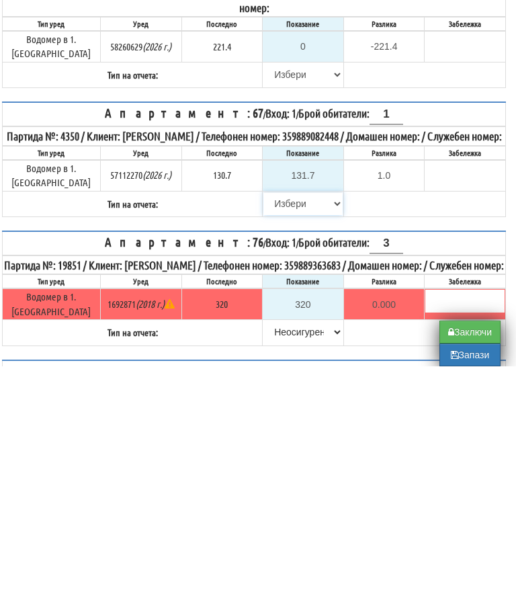
scroll to position [2114, 8]
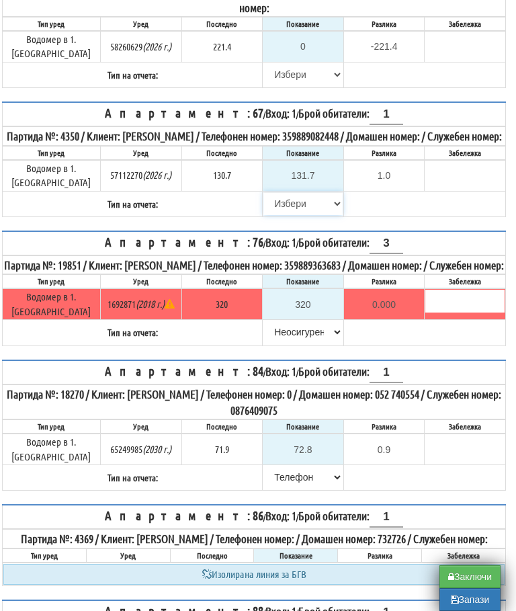
select select "8bc75930-9bfd-e511-80be-8d5a1dced85a"
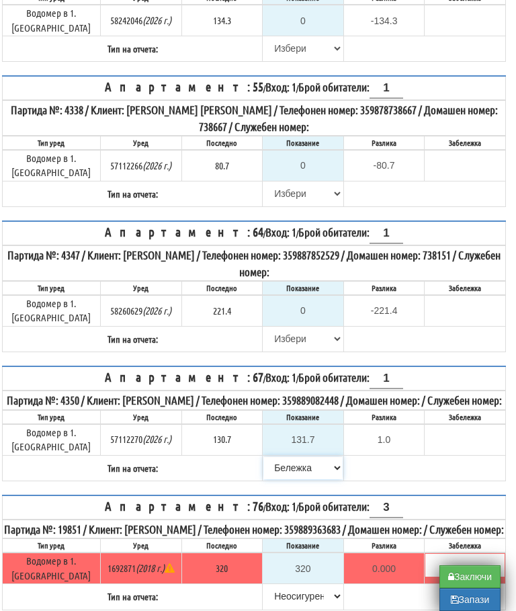
scroll to position [1851, 8]
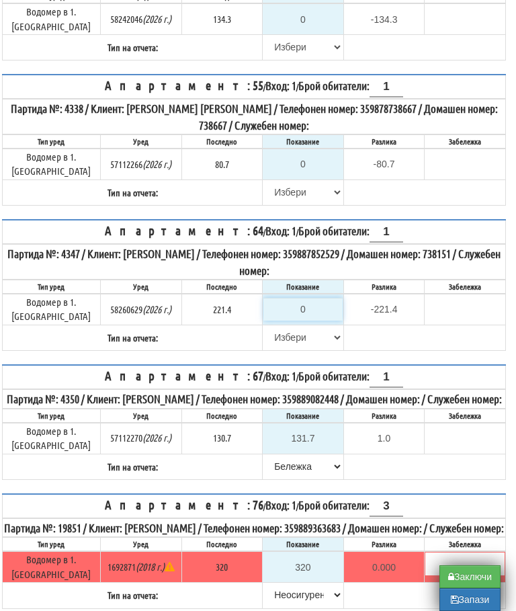
click at [300, 309] on input "0" at bounding box center [302, 309] width 79 height 23
type input "2"
type input "-219.400"
type input "22"
type input "-199.400"
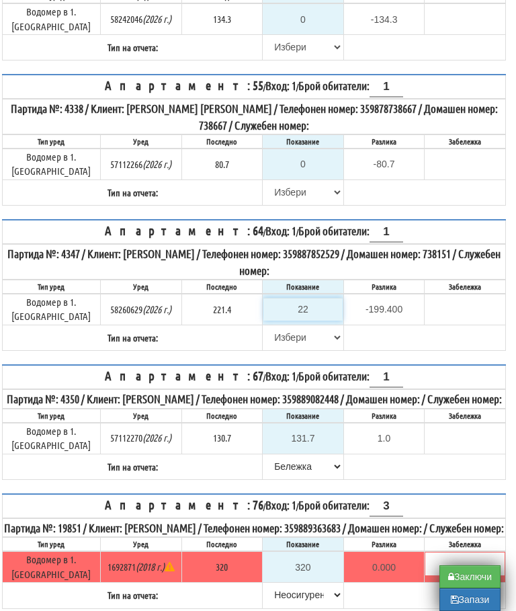
type input "223"
type input "1.600"
type input "223"
click at [277, 333] on select "[PERSON_NAME] Телефон Бележка Неосигурен достъп Самоотчет Служебно Дистанционен" at bounding box center [302, 337] width 79 height 23
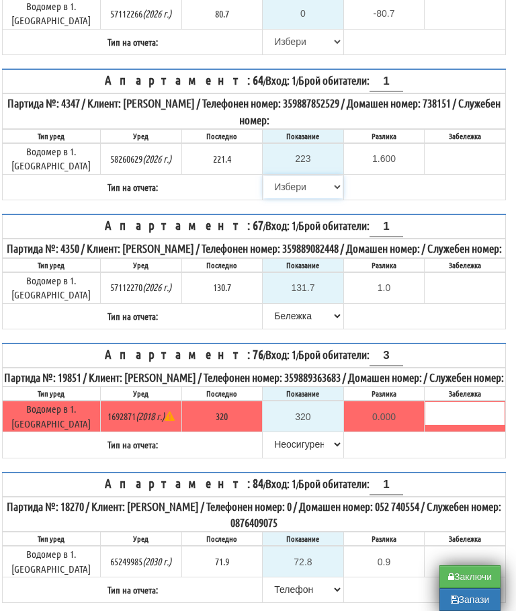
select select "89c75930-9bfd-e511-80be-8d5a1dced85a"
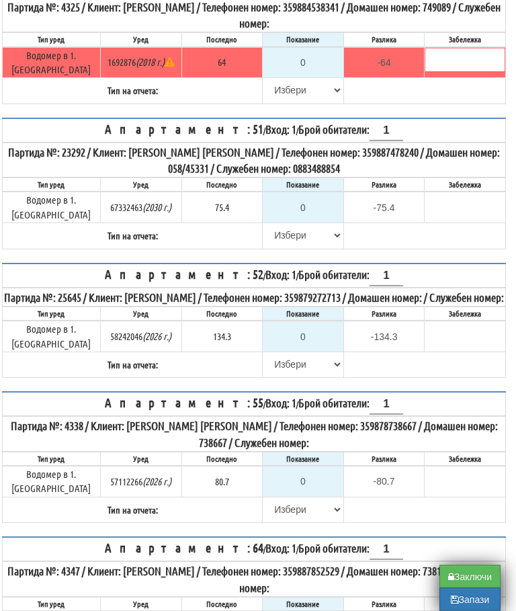
scroll to position [1509, 8]
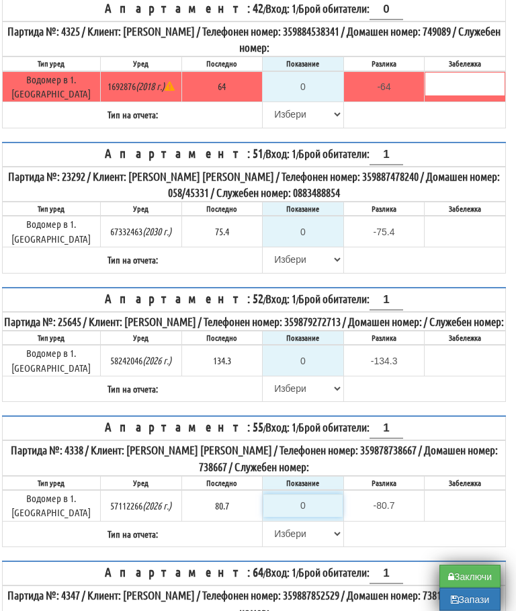
click at [306, 507] on input "0" at bounding box center [302, 505] width 79 height 23
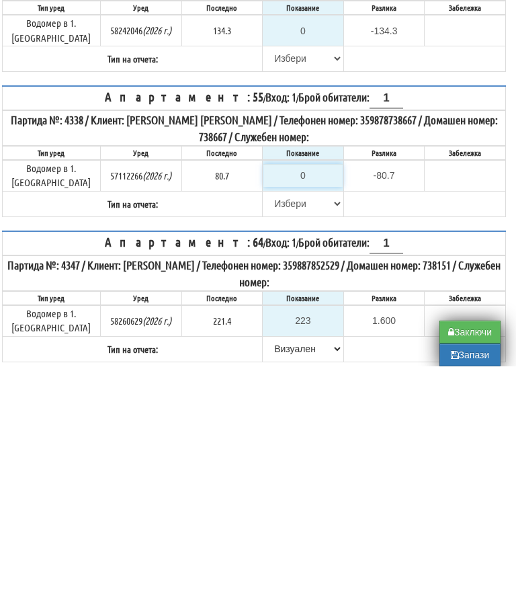
type input "8"
type input "-72.700"
type input "81"
type input "0.300"
type input "81"
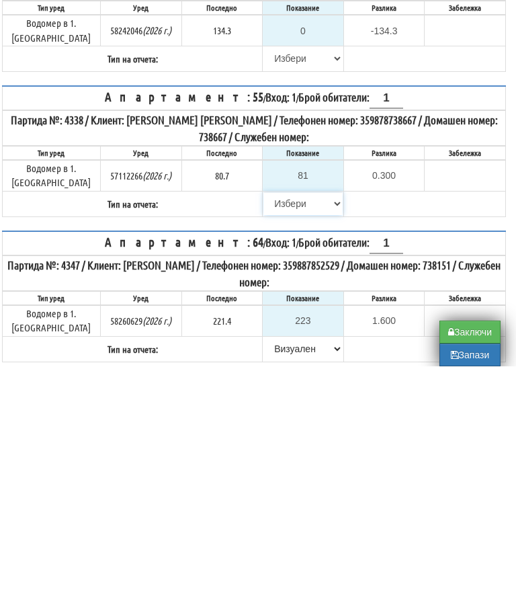
click at [272, 437] on select "[PERSON_NAME] Телефон Бележка Неосигурен достъп Самоотчет Служебно Дистанционен" at bounding box center [302, 448] width 79 height 23
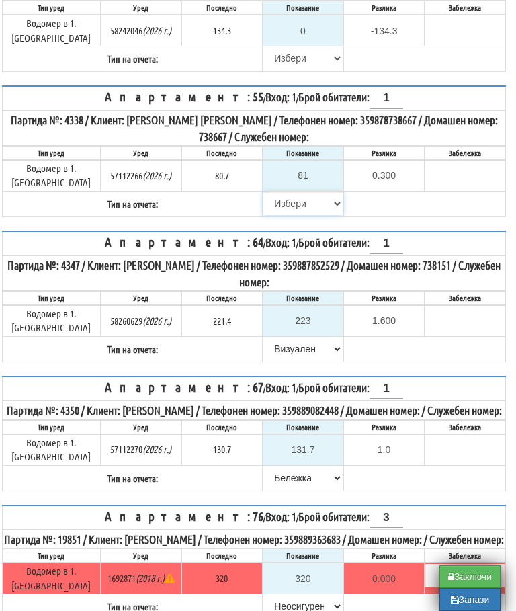
select select "8bc75930-9bfd-e511-80be-8d5a1dced85a"
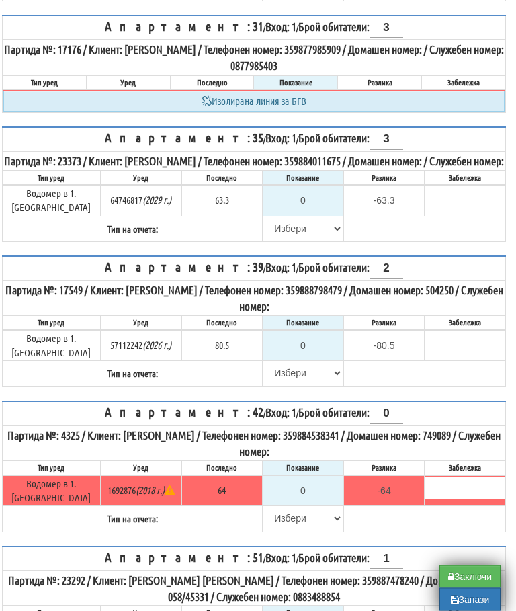
scroll to position [1097, 8]
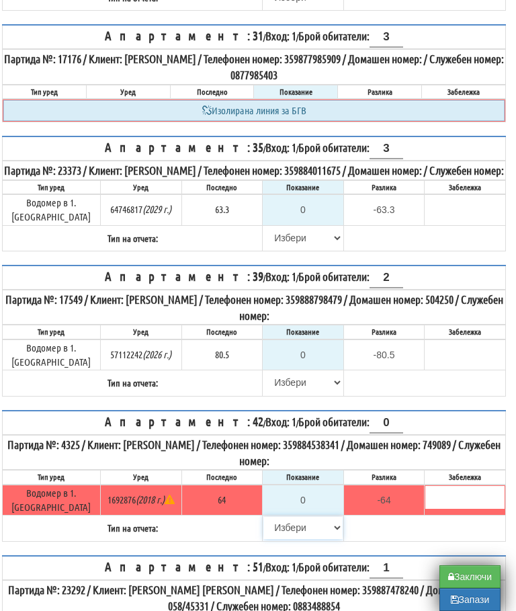
click at [272, 537] on select "[PERSON_NAME] Телефон Бележка Неосигурен достъп Самоотчет Служебно Дистанционен" at bounding box center [302, 527] width 79 height 23
select select "8cc75930-9bfd-e511-80be-8d5a1dced85a"
type input "64"
type input "0.000"
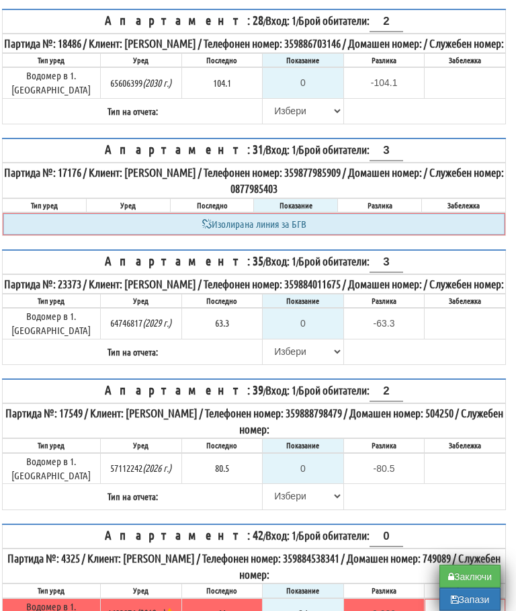
scroll to position [981, 8]
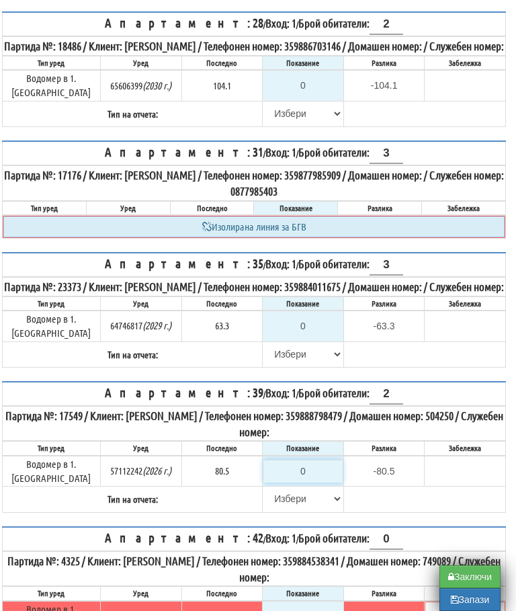
click at [314, 482] on input "0" at bounding box center [302, 470] width 79 height 23
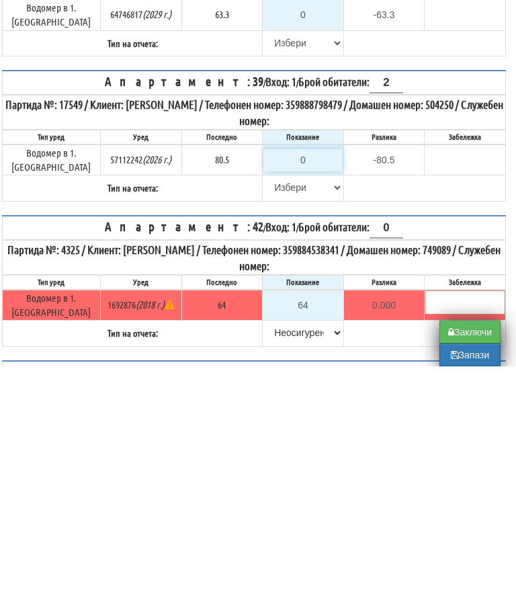
type input "8"
type input "-72.500"
type input "80"
type input "-0.500"
type input "80.5"
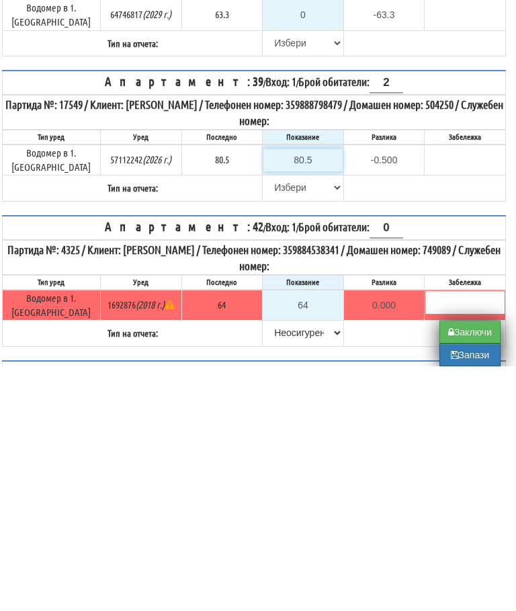
type input "0.0"
type input "80.5"
click at [263, 421] on select "[PERSON_NAME] Телефон Бележка Неосигурен достъп Самоотчет Служебно Дистанционен" at bounding box center [302, 432] width 79 height 23
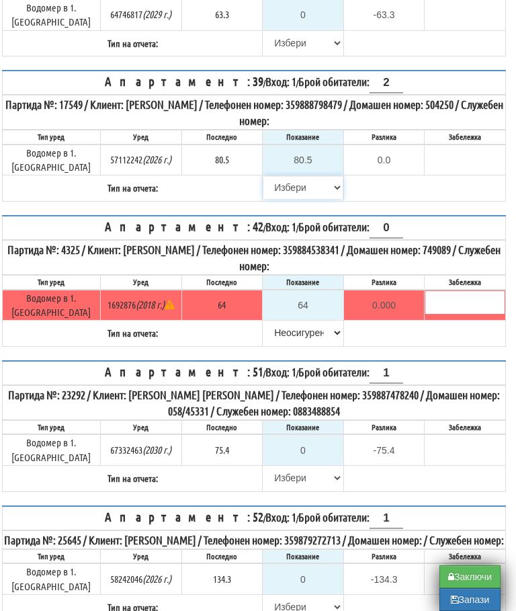
select select "8bc75930-9bfd-e511-80be-8d5a1dced85a"
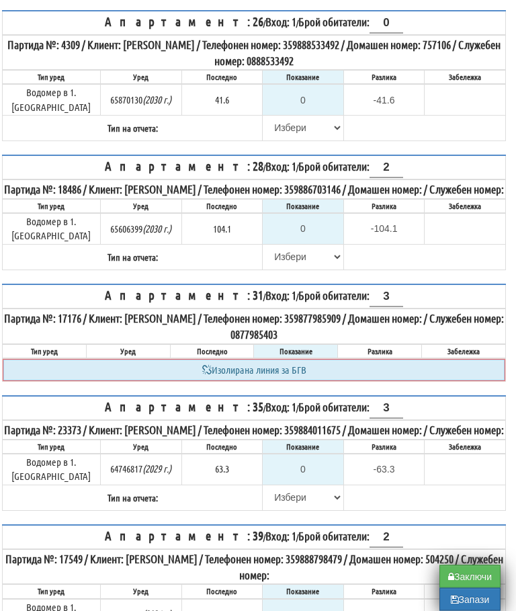
scroll to position [824, 8]
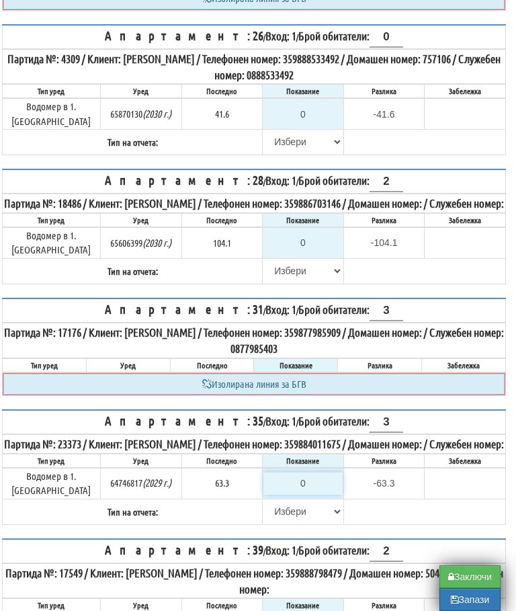
click at [315, 494] on input "0" at bounding box center [302, 483] width 79 height 23
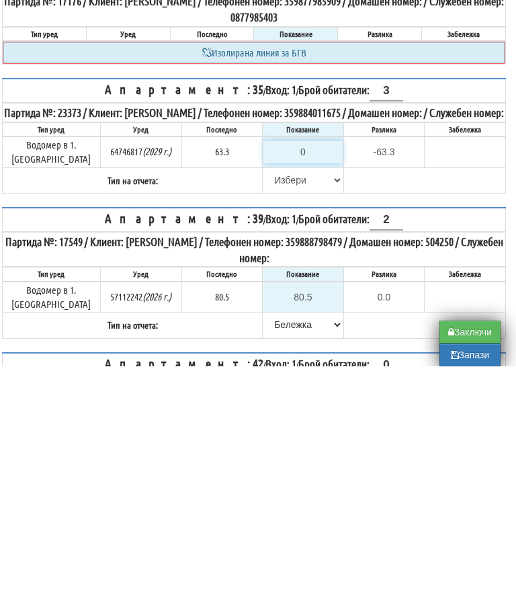
type input "6"
type input "-57.300"
type input "64"
type input "0.700"
type input "64.3"
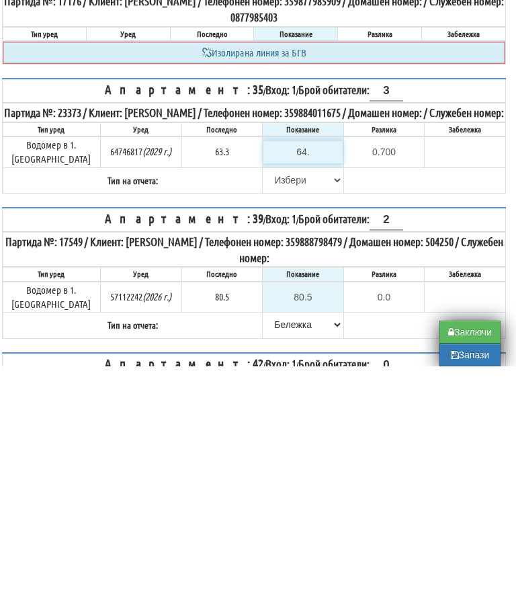
type input "1.0"
type input "64.3"
click at [287, 413] on select "[PERSON_NAME] Телефон Бележка Неосигурен достъп Самоотчет Служебно Дистанционен" at bounding box center [302, 424] width 79 height 23
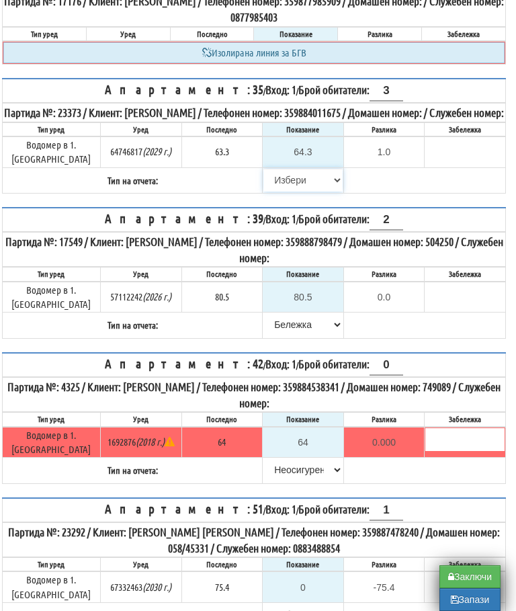
select select "89c75930-9bfd-e511-80be-8d5a1dced85a"
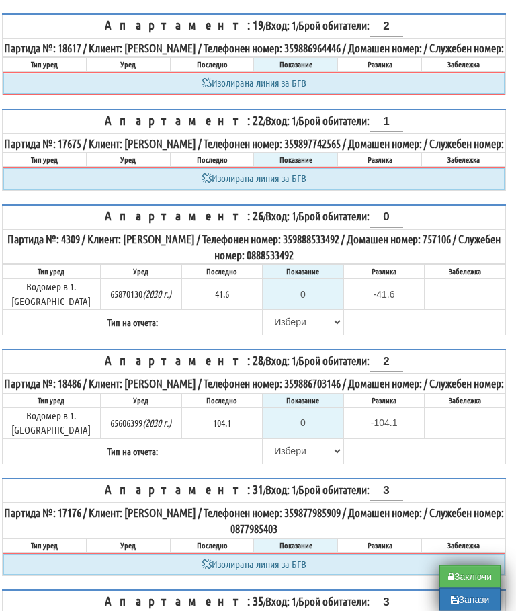
scroll to position [610, 8]
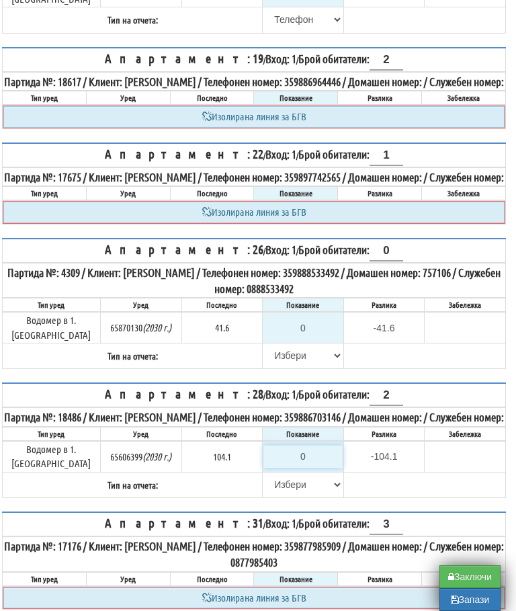
click at [310, 468] on input "0" at bounding box center [302, 456] width 79 height 23
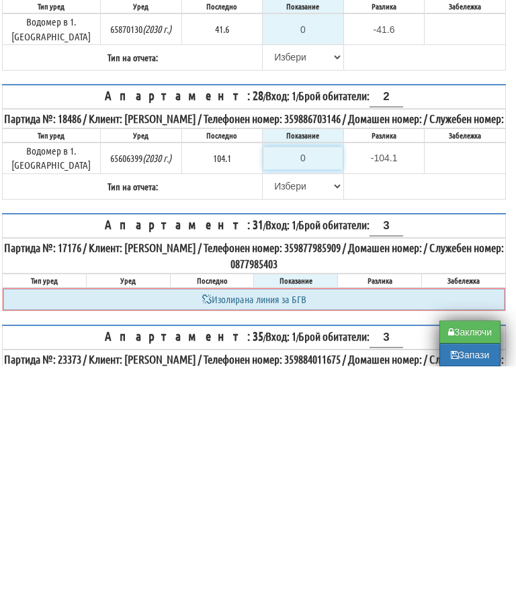
type input "1"
type input "-103.100"
type input "10"
type input "-94.100"
type input "106"
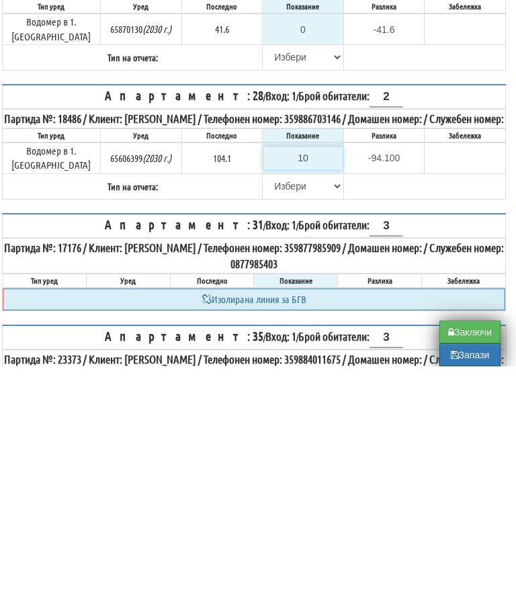
type input "1.900"
type input "106"
click at [273, 419] on select "[PERSON_NAME] Телефон Бележка Неосигурен достъп Самоотчет Служебно Дистанционен" at bounding box center [302, 430] width 79 height 23
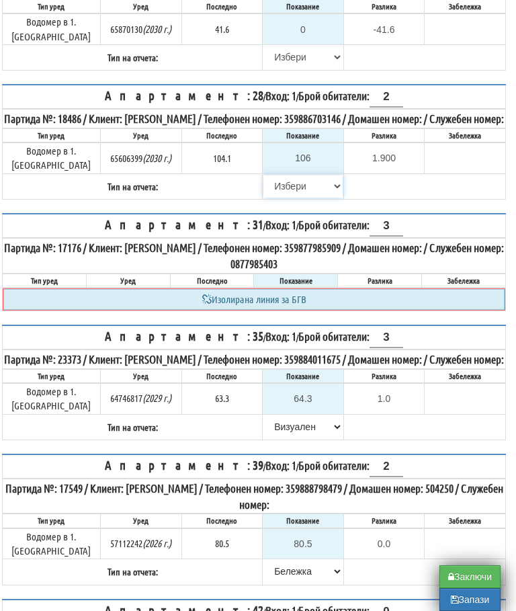
select select "8ac75930-9bfd-e511-80be-8d5a1dced85a"
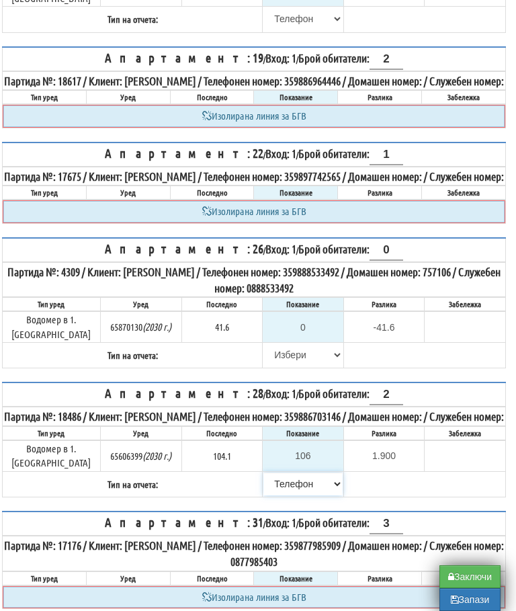
scroll to position [608, 8]
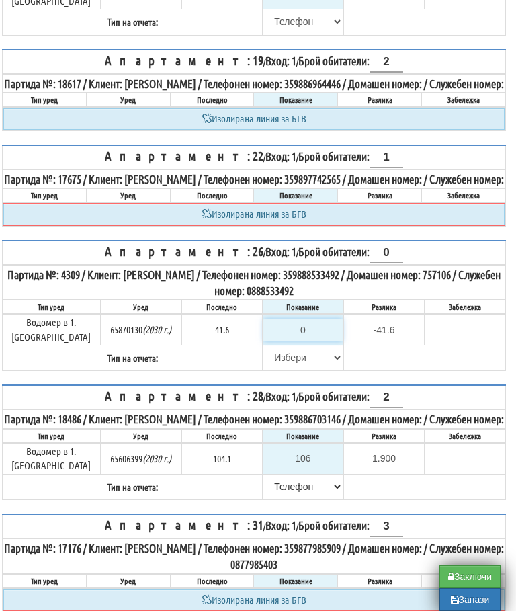
click at [304, 341] on input "0" at bounding box center [302, 329] width 79 height 23
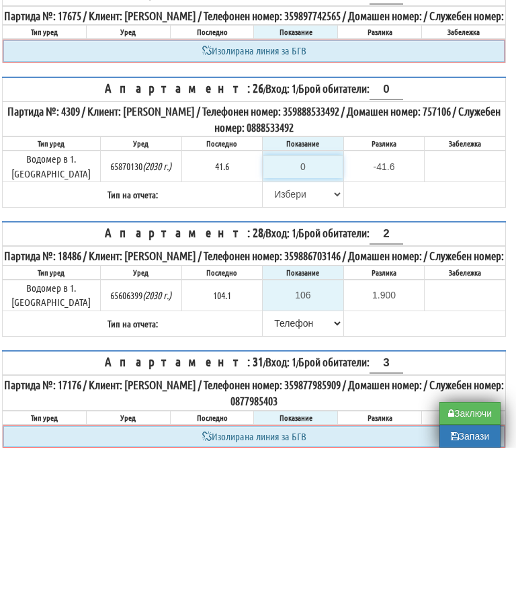
type input "4"
type input "-37.600"
type input "41"
type input "-0.600"
type input "41.6"
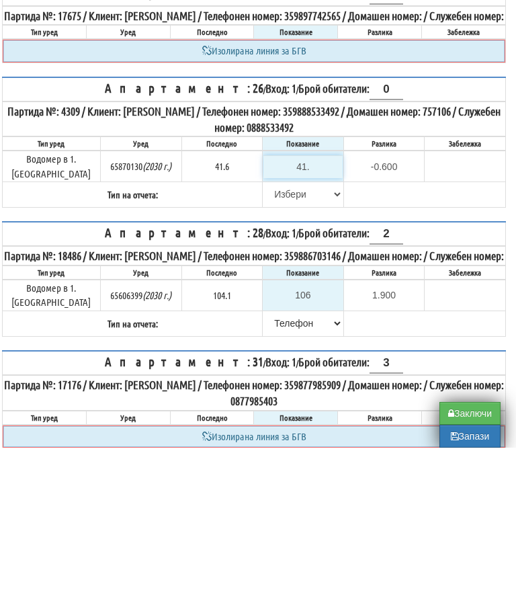
type input "0.0"
type input "41.6"
click at [275, 346] on select "[PERSON_NAME] Телефон Бележка Неосигурен достъп Самоотчет Служебно Дистанционен" at bounding box center [302, 357] width 79 height 23
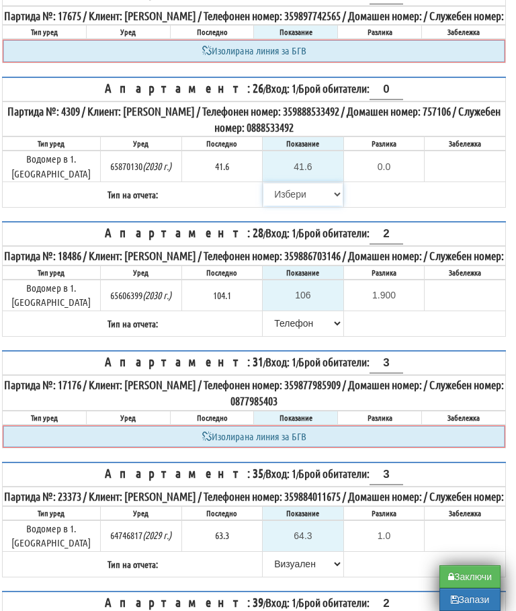
select select "89c75930-9bfd-e511-80be-8d5a1dced85a"
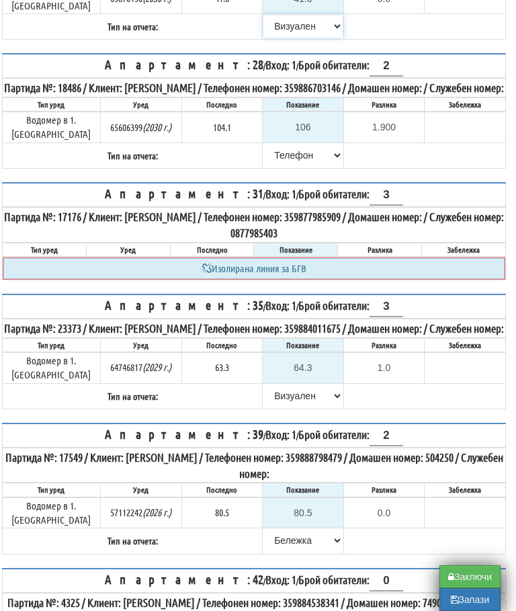
scroll to position [971, 8]
